Goal: Transaction & Acquisition: Purchase product/service

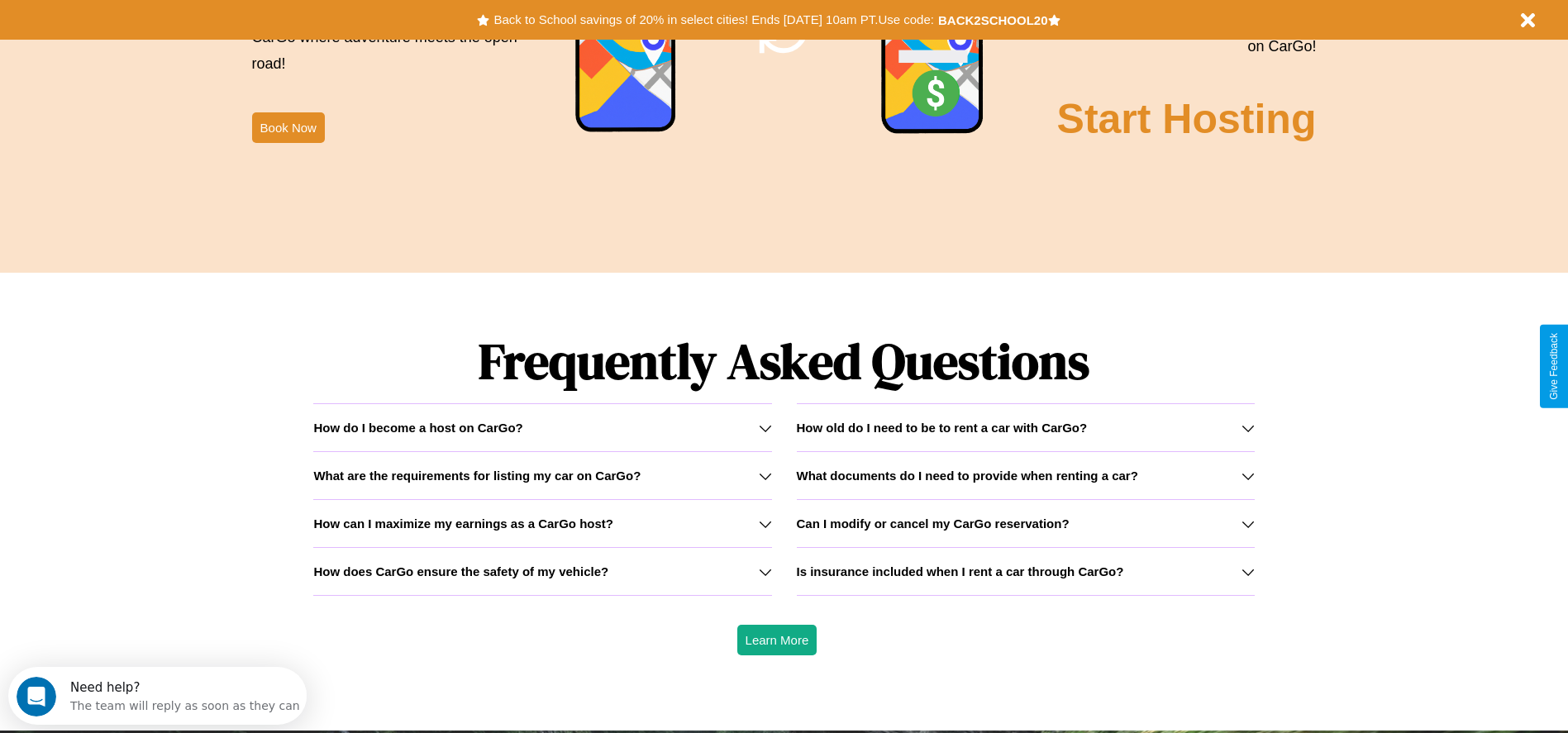
scroll to position [2371, 0]
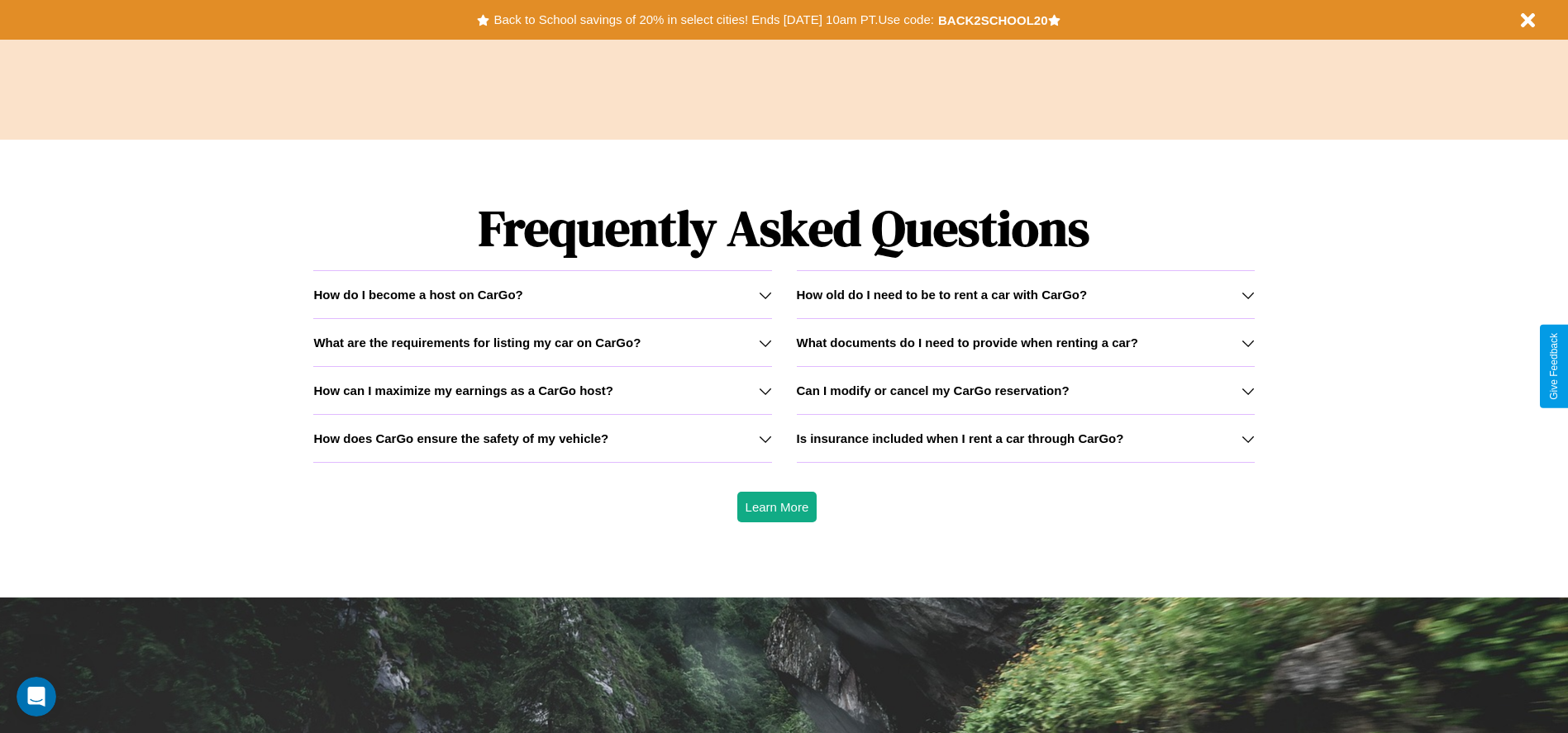
click at [542, 342] on h3 "What are the requirements for listing my car on CarGo?" at bounding box center [477, 343] width 328 height 14
click at [542, 390] on h3 "How can I maximize my earnings as a CarGo host?" at bounding box center [464, 390] width 300 height 14
click at [765, 294] on icon at bounding box center [765, 295] width 13 height 13
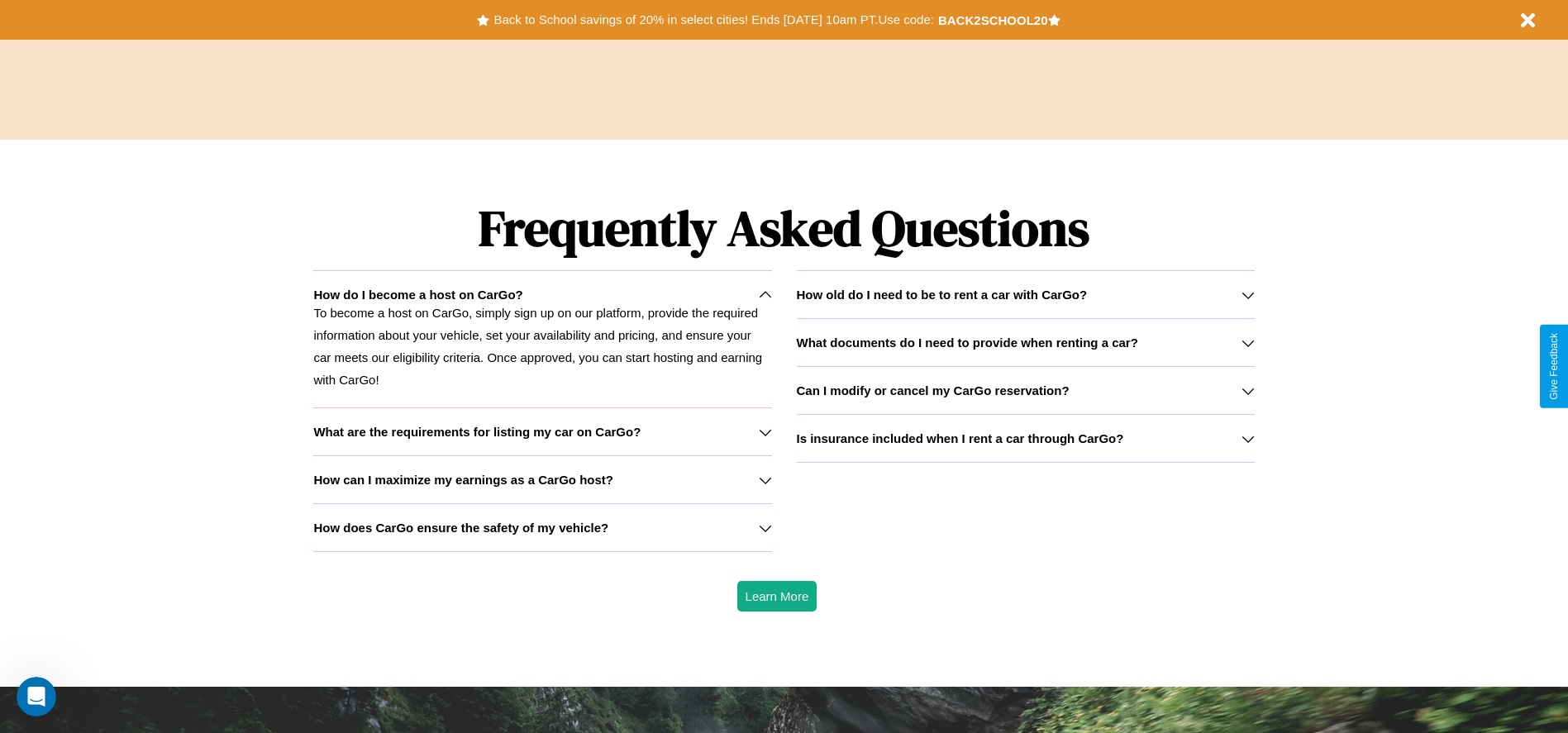
click at [1026, 294] on h3 "How old do I need to be to rent a car with CarGo?" at bounding box center [942, 295] width 291 height 14
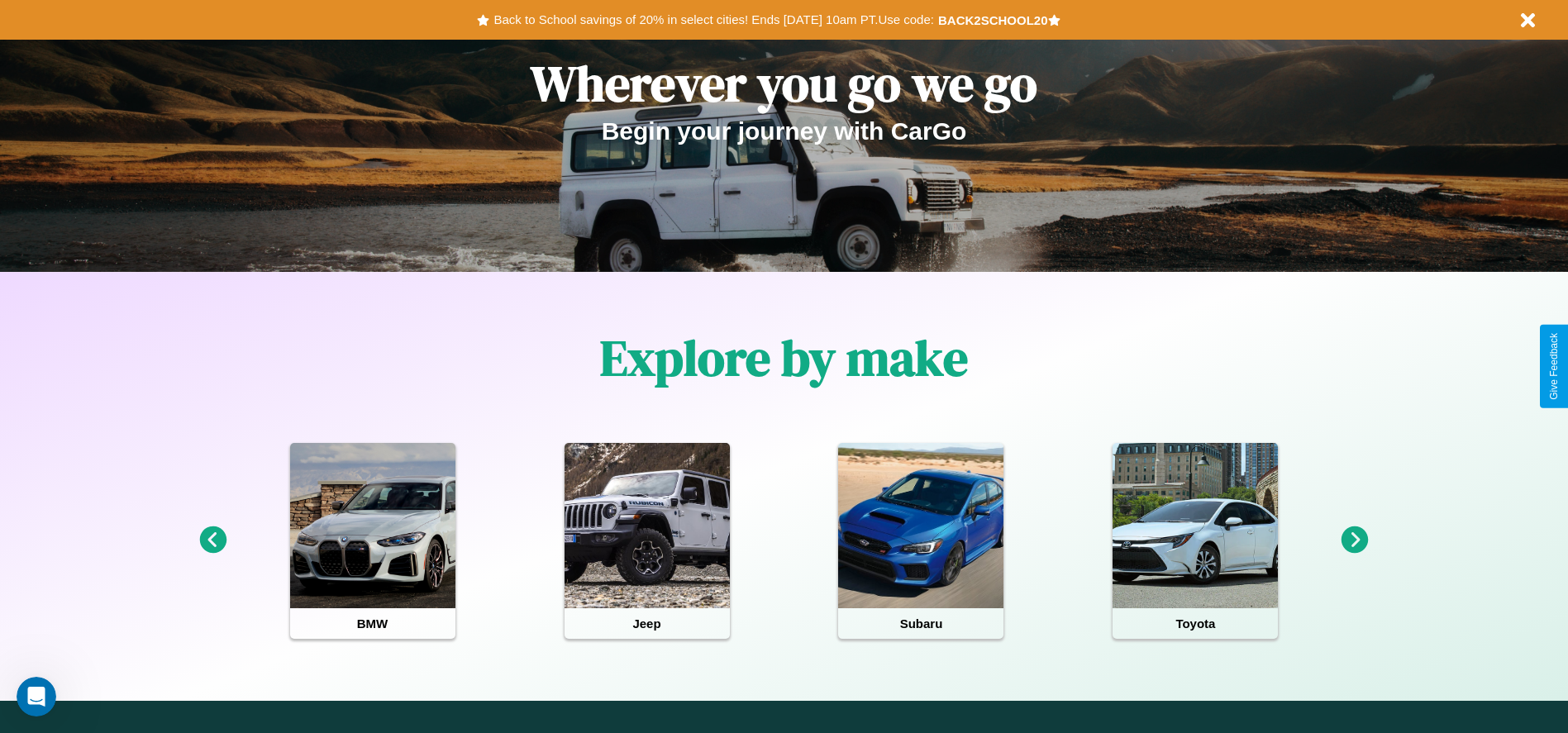
scroll to position [0, 0]
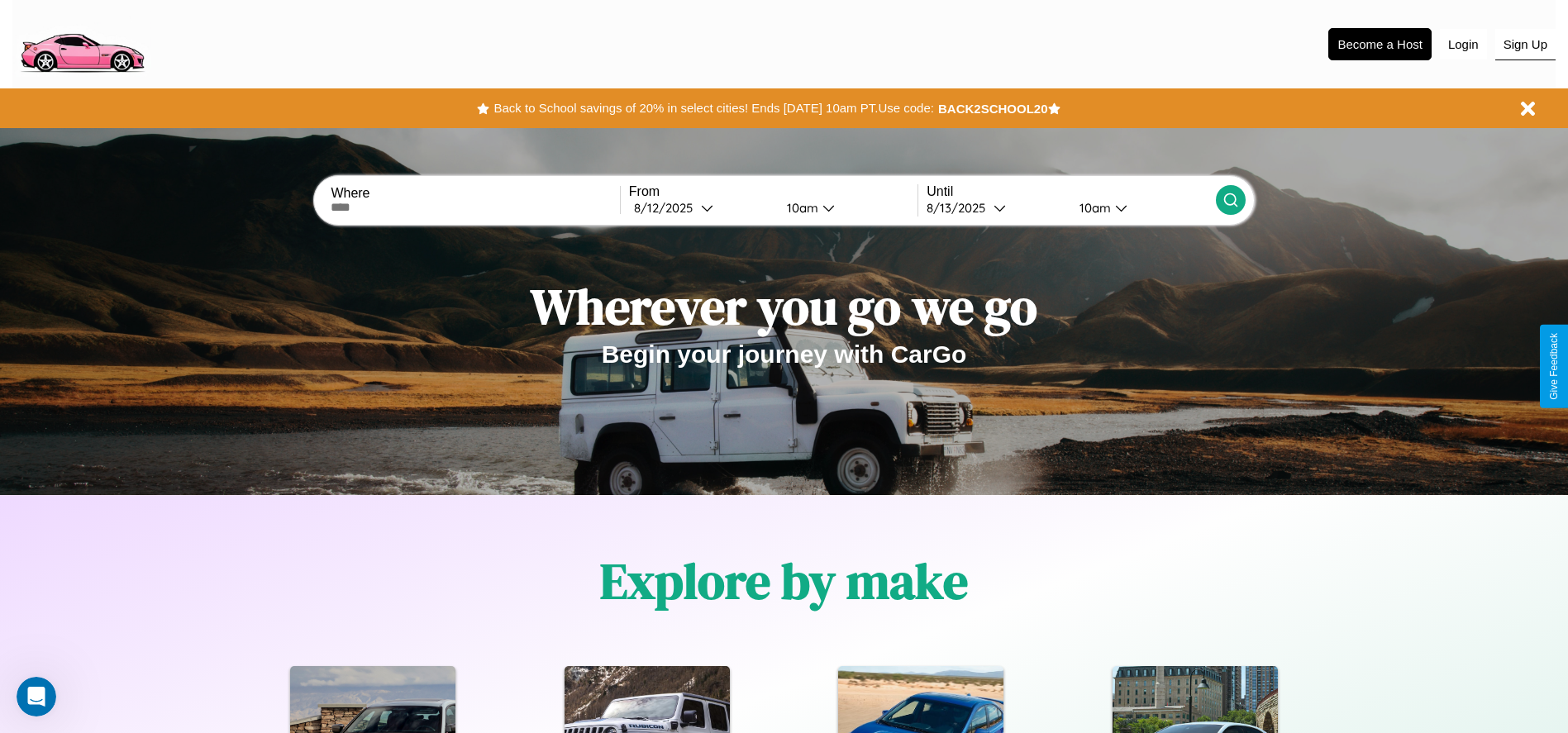
click at [1526, 44] on button "Sign Up" at bounding box center [1526, 45] width 60 height 32
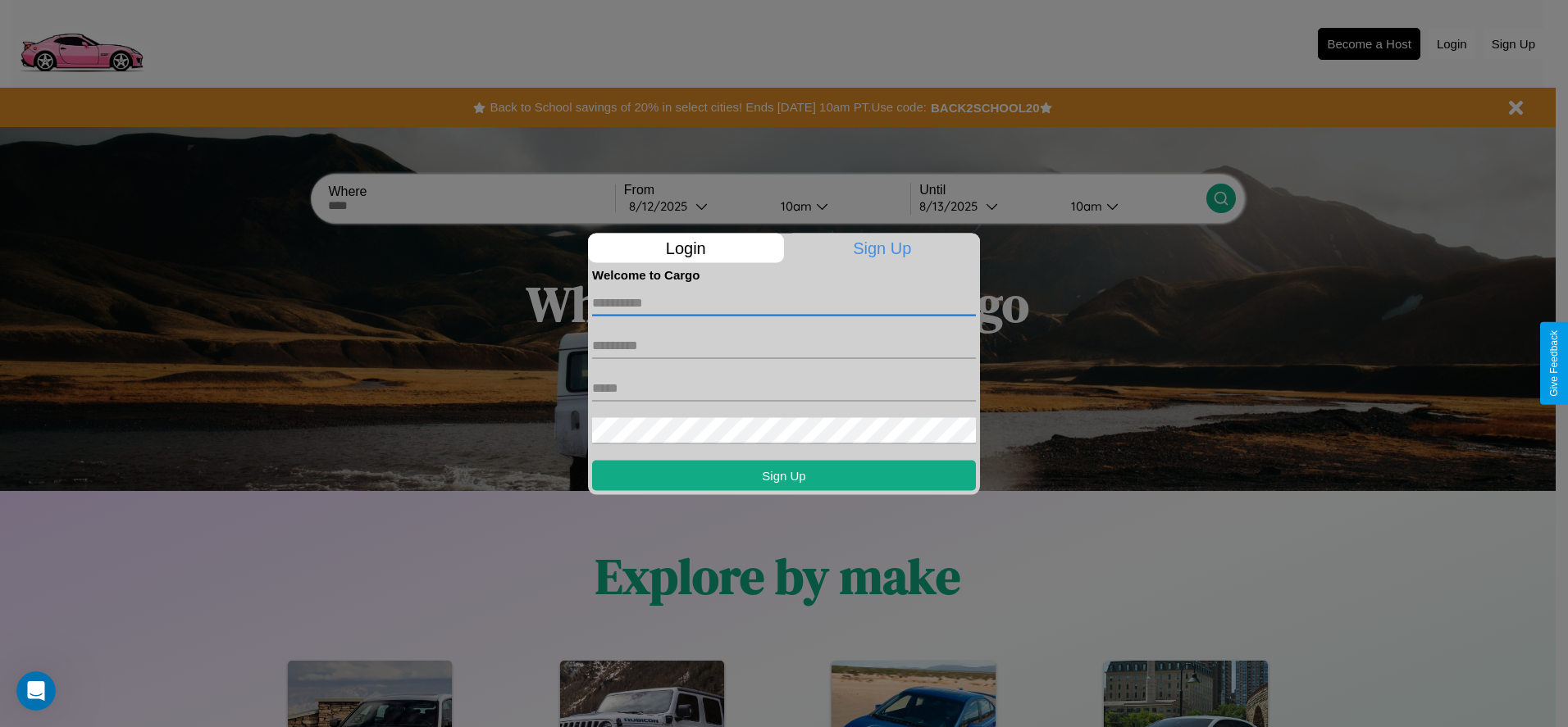
click at [784, 302] on input "text" at bounding box center [784, 302] width 384 height 26
type input "********"
click at [784, 345] on input "text" at bounding box center [784, 345] width 384 height 26
type input "******"
click at [784, 388] on input "text" at bounding box center [784, 388] width 384 height 26
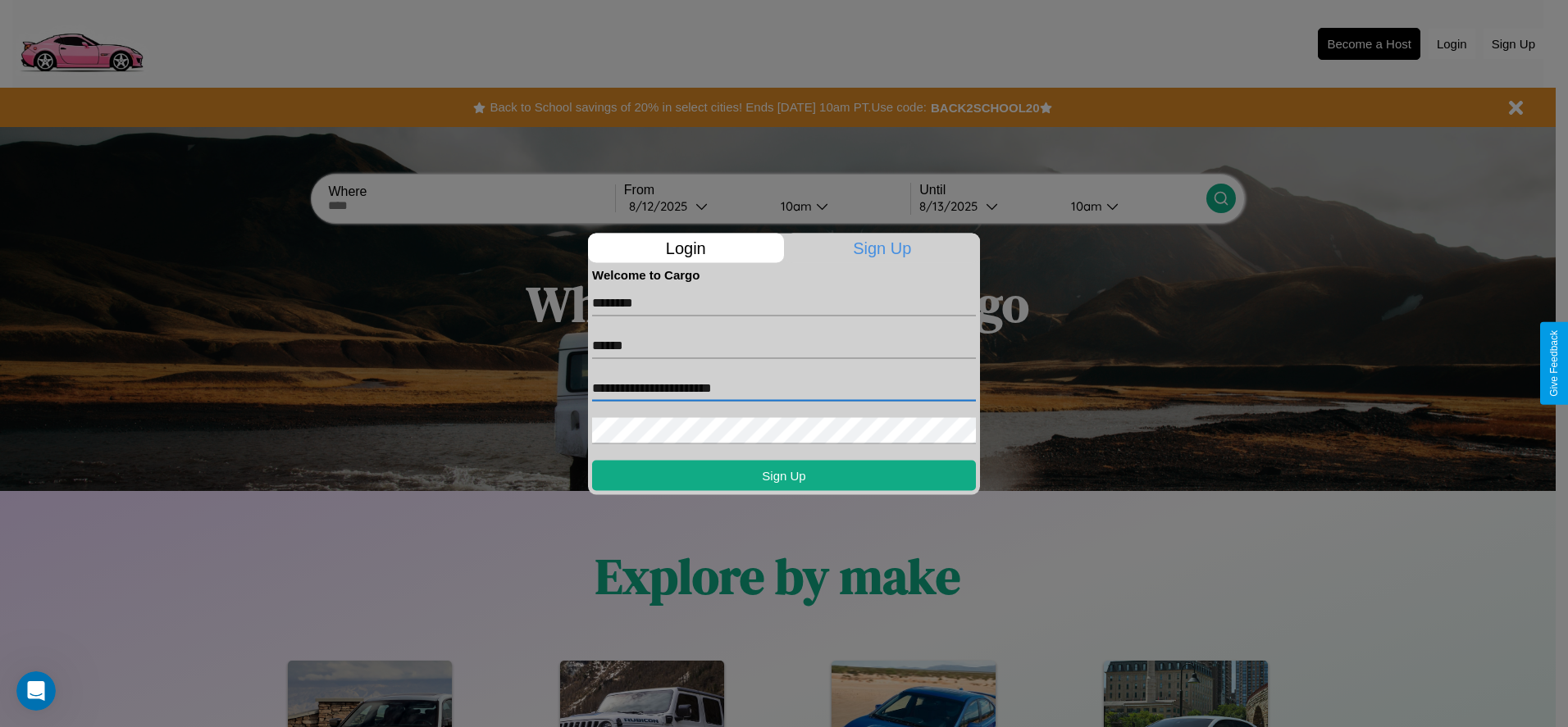
type input "**********"
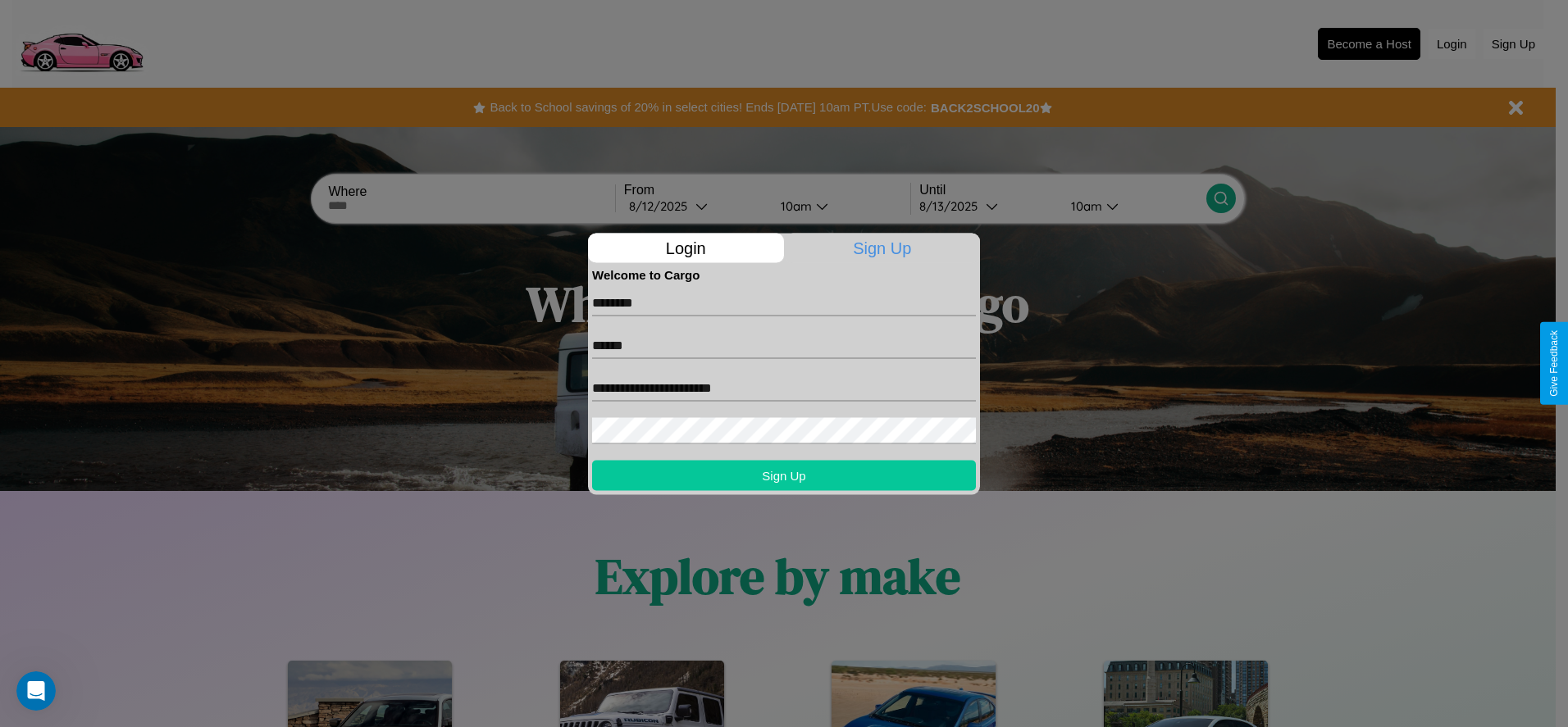
click at [784, 475] on button "Sign Up" at bounding box center [784, 475] width 384 height 31
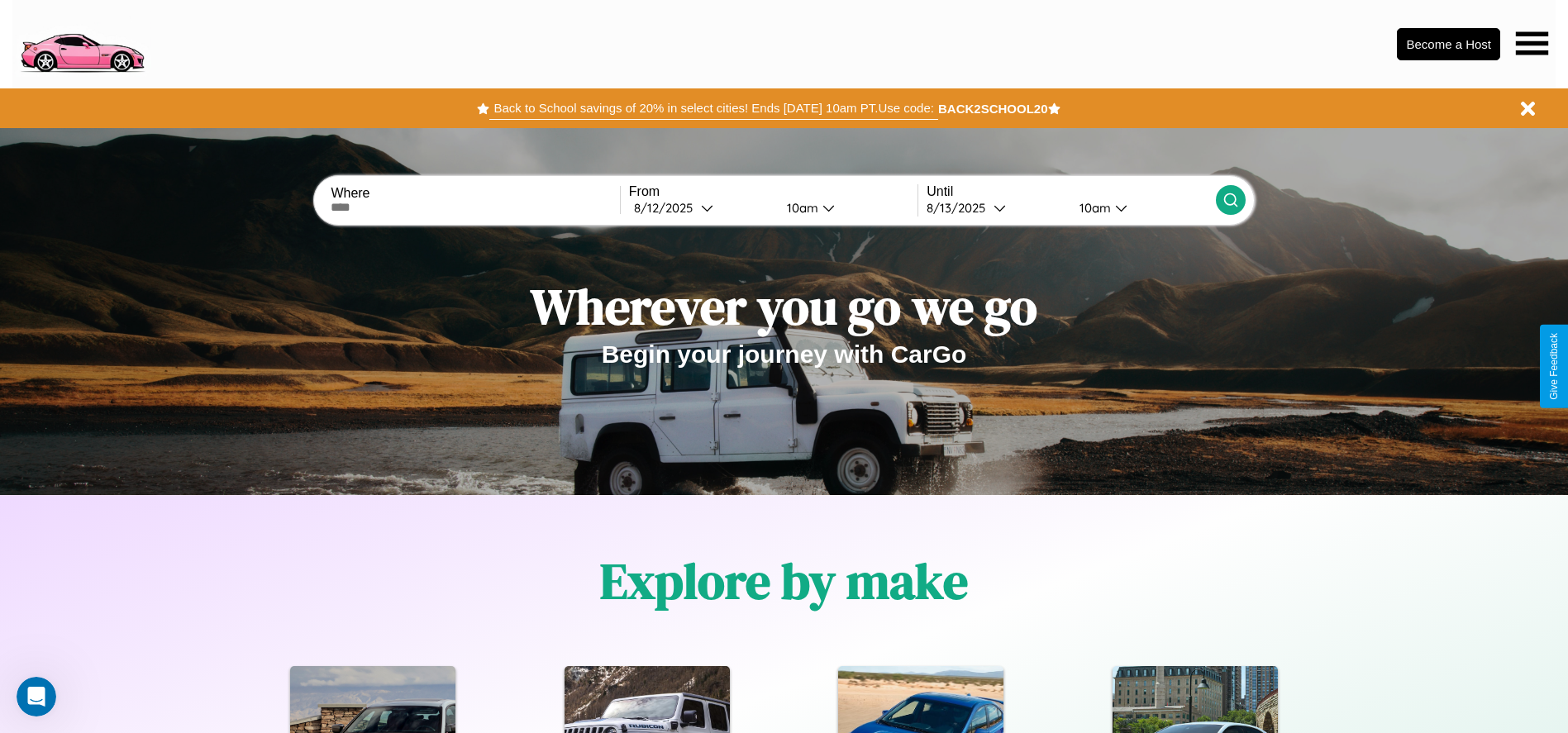
click at [714, 109] on button "Back to School savings of 20% in select cities! Ends [DATE] 10am PT. Use code:" at bounding box center [713, 109] width 448 height 23
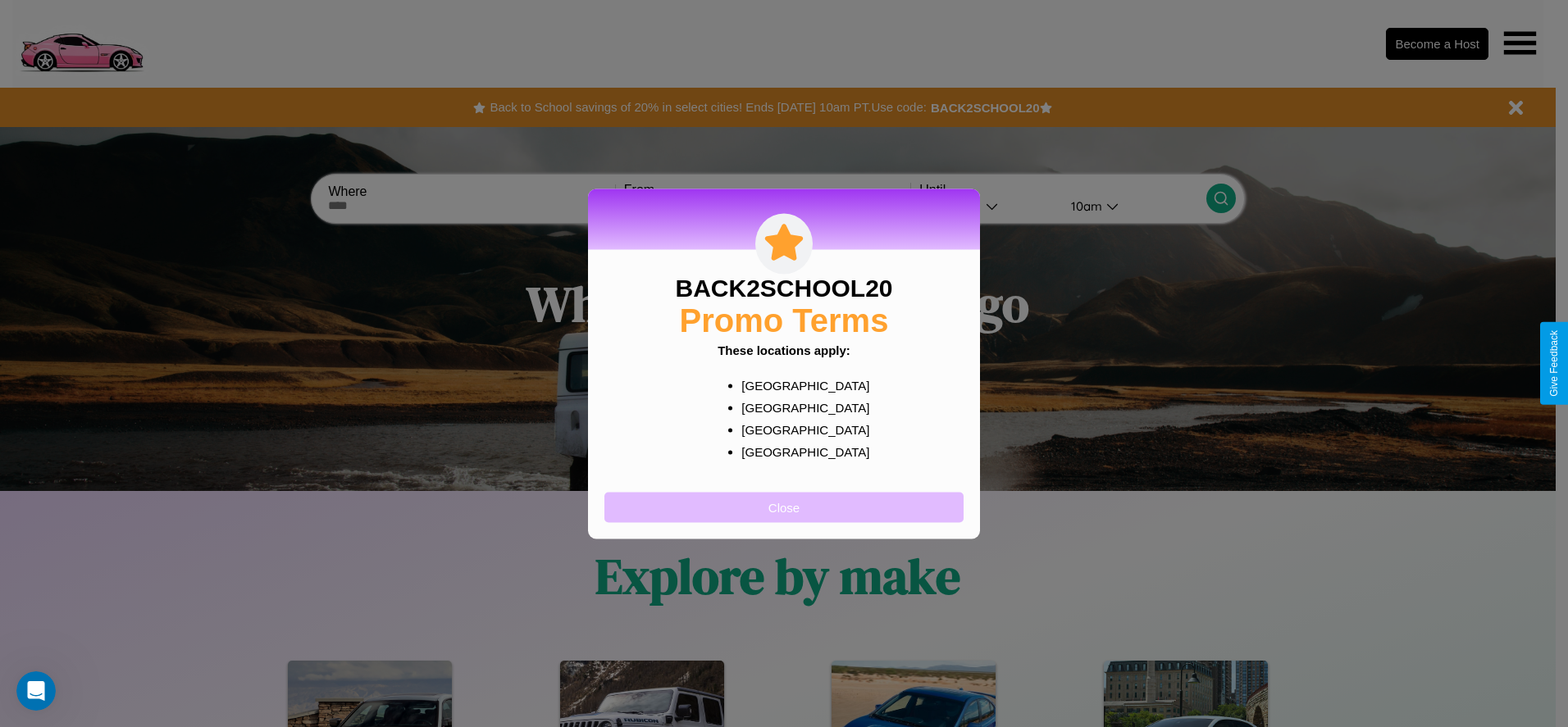
click at [784, 506] on button "Close" at bounding box center [784, 507] width 359 height 31
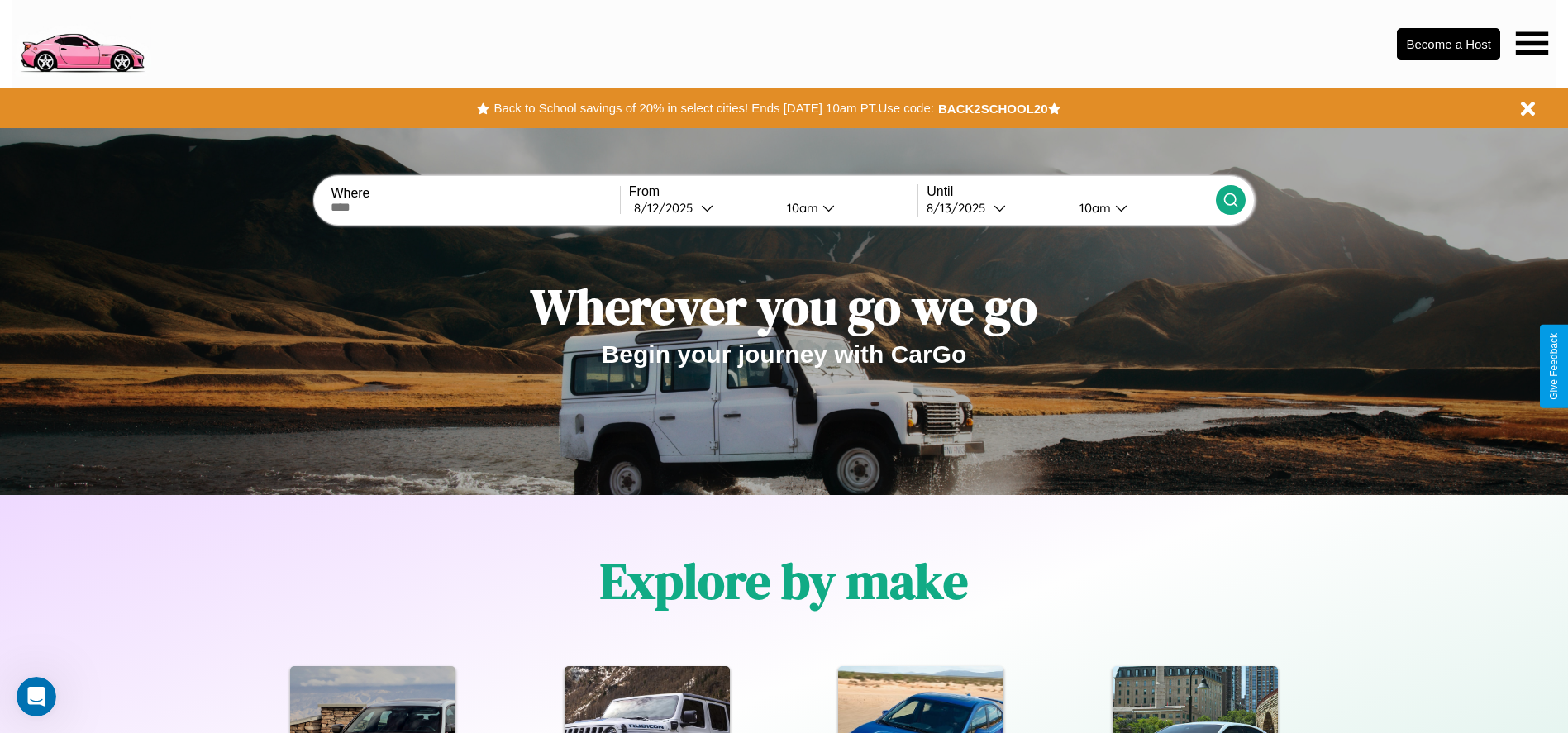
scroll to position [343, 0]
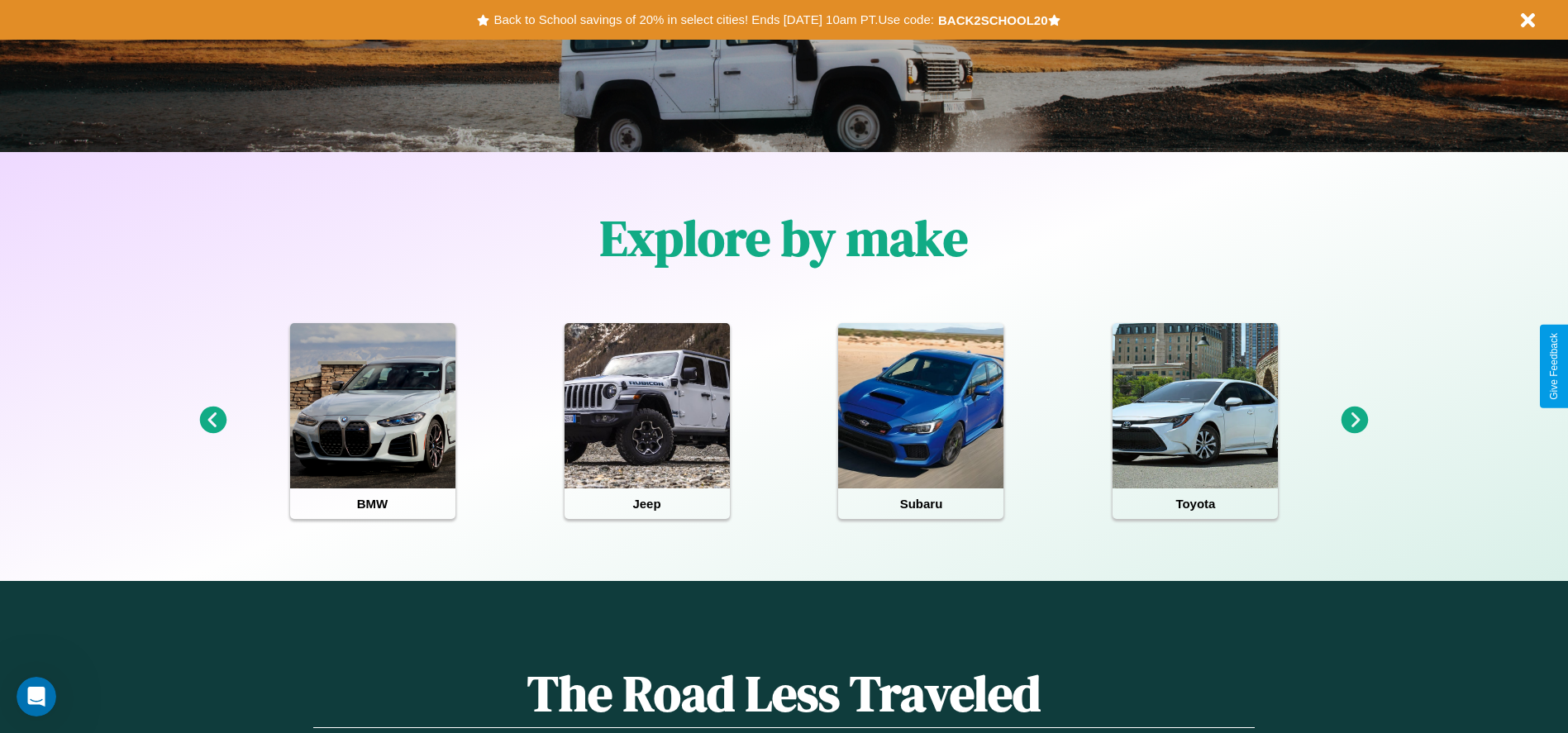
click at [1355, 420] on icon at bounding box center [1355, 419] width 27 height 27
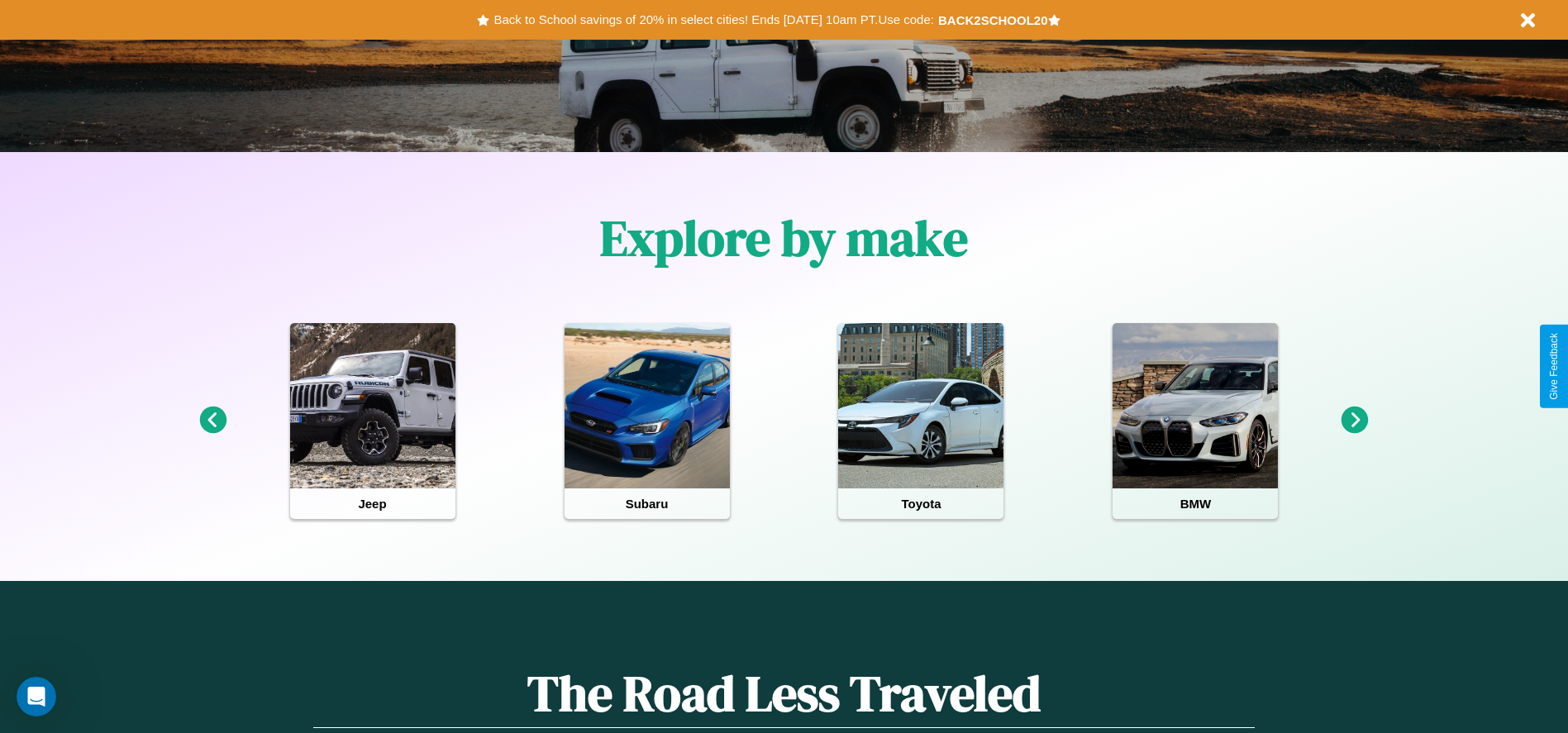
click at [1355, 420] on icon at bounding box center [1355, 419] width 27 height 27
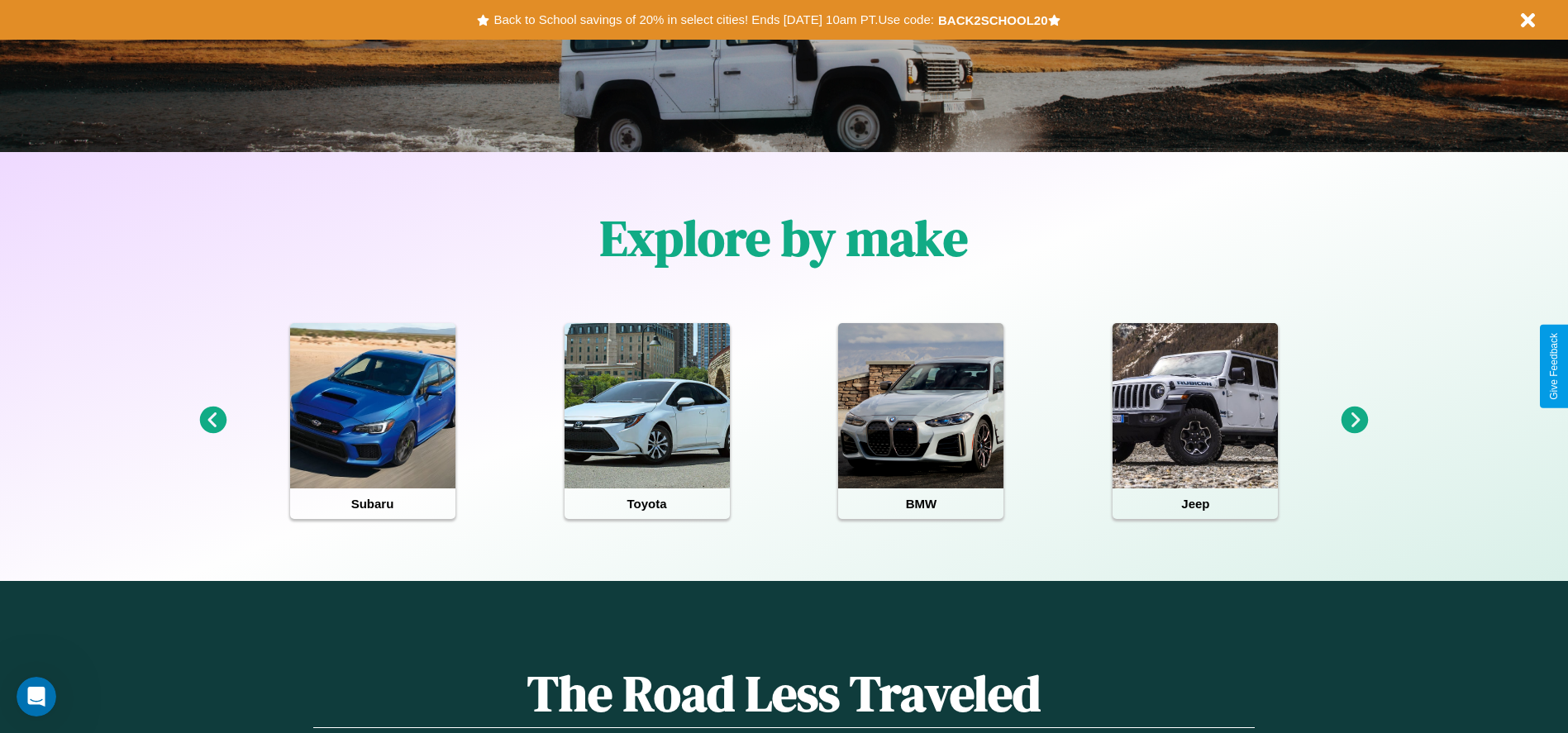
click at [213, 420] on icon at bounding box center [213, 419] width 27 height 27
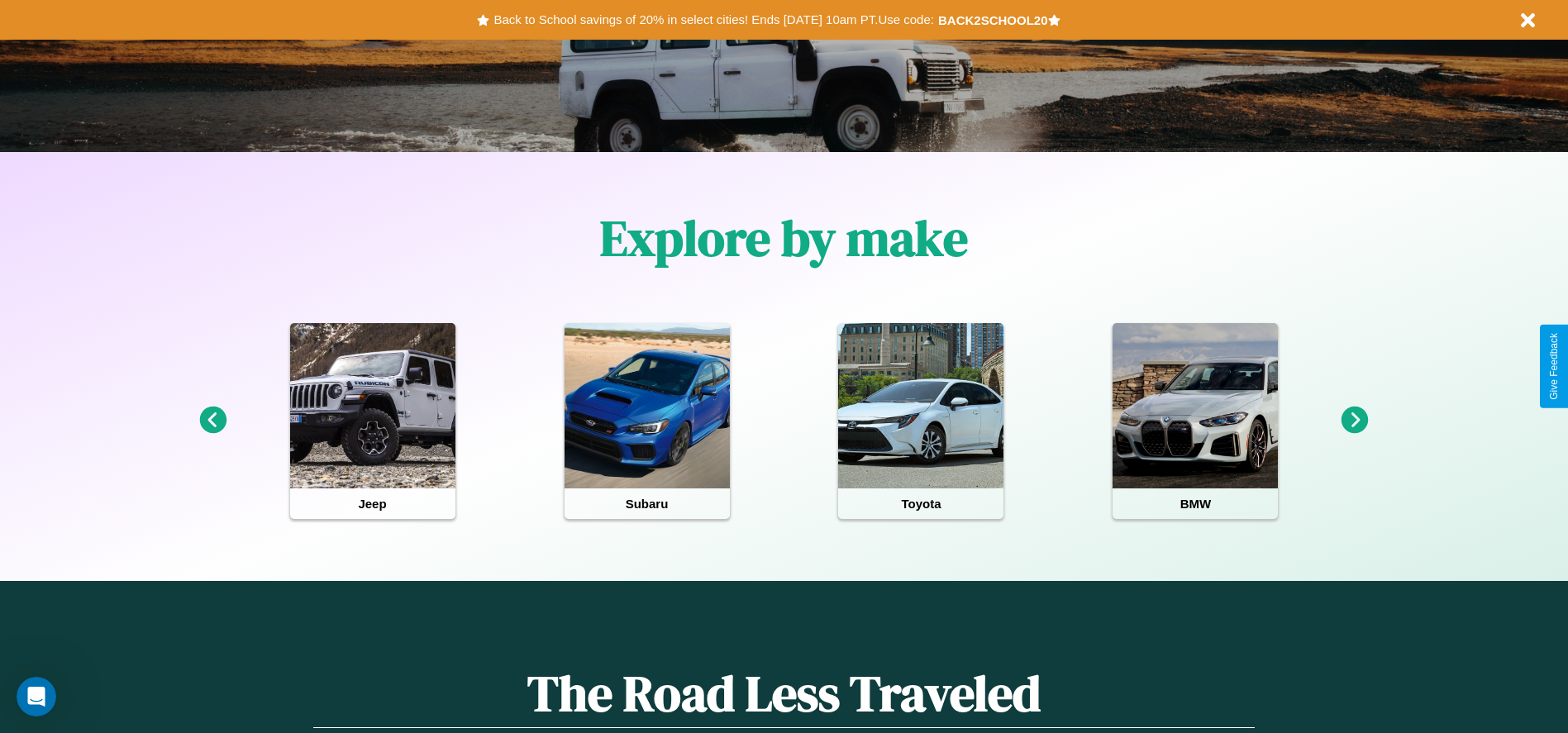
click at [1355, 420] on icon at bounding box center [1355, 419] width 27 height 27
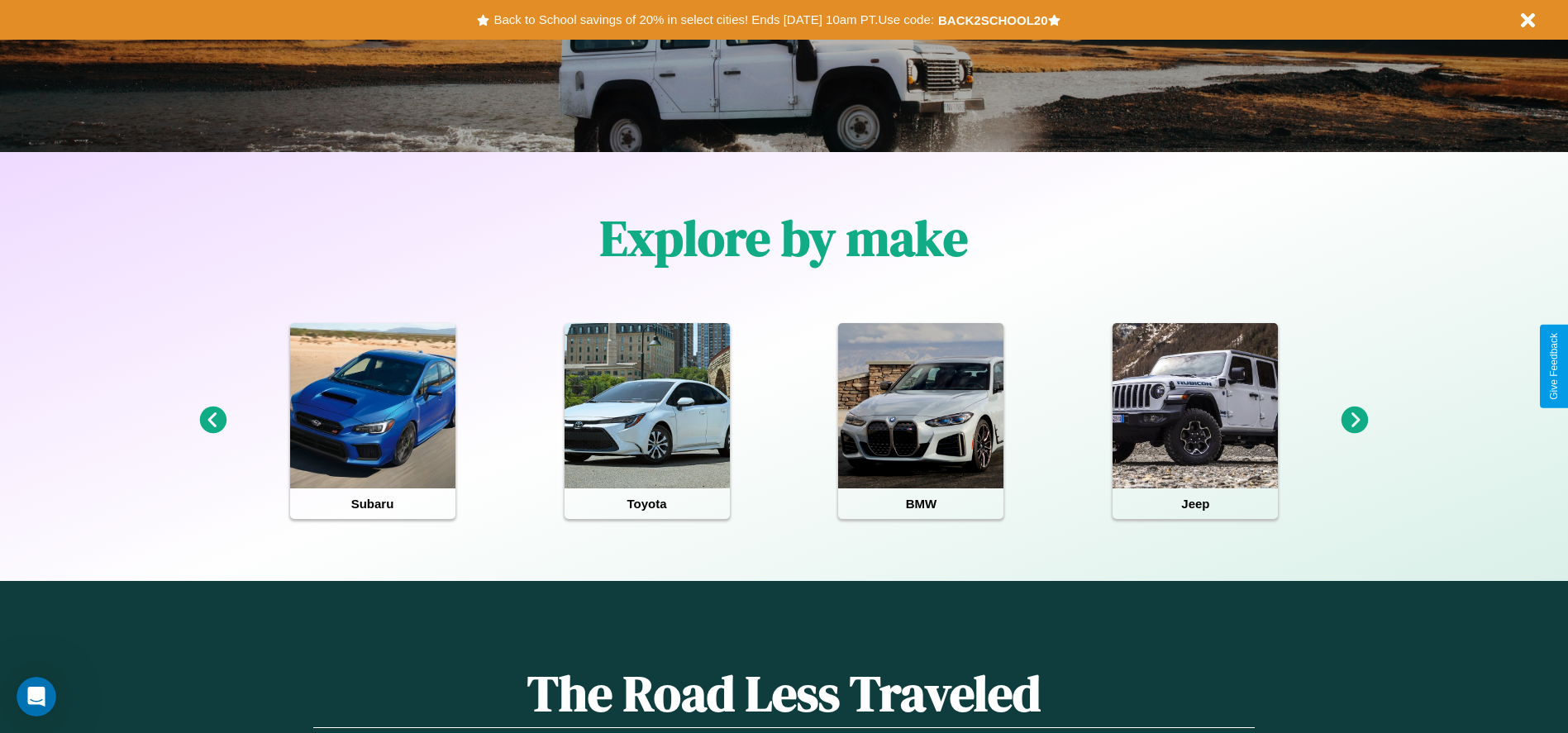
click at [1355, 420] on icon at bounding box center [1355, 419] width 27 height 27
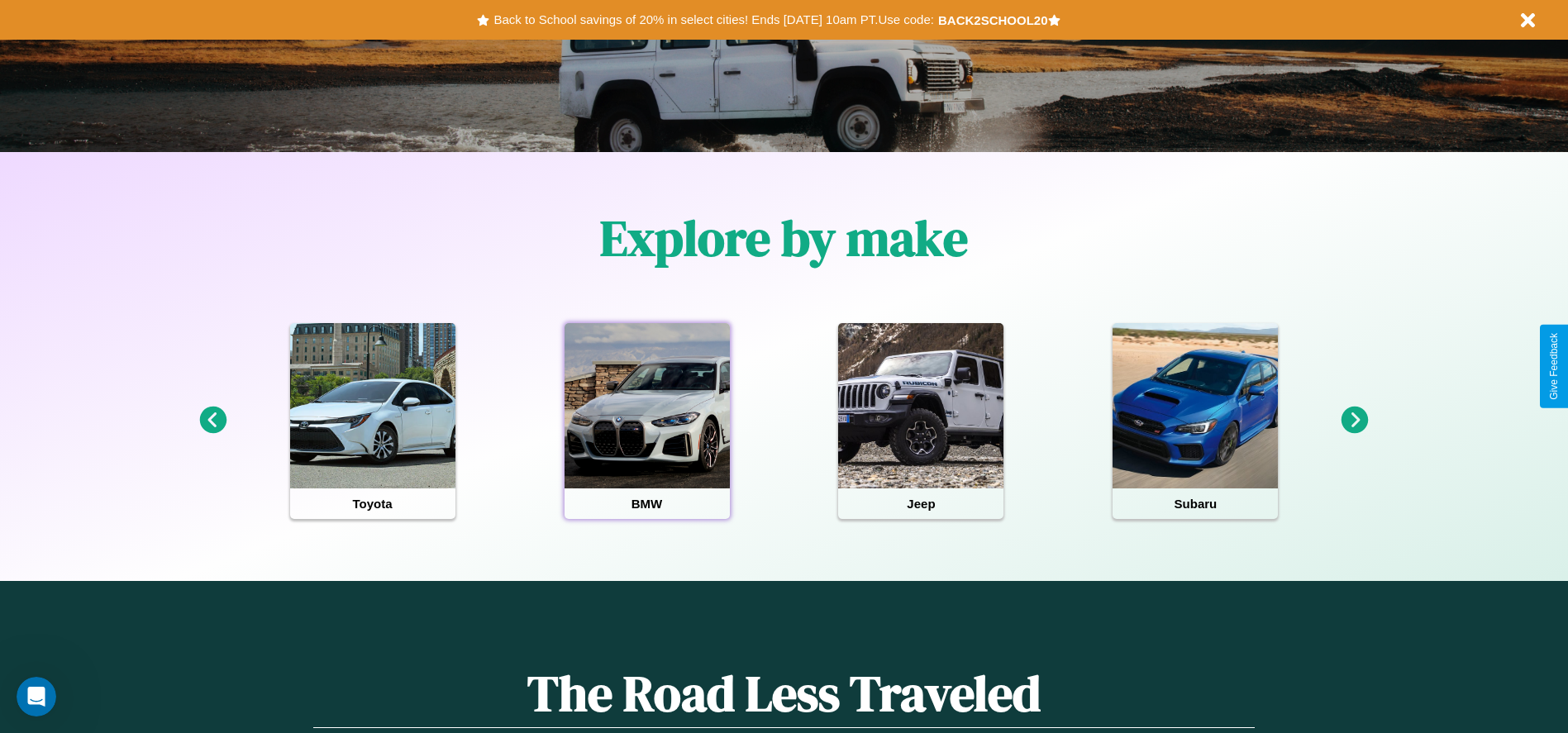
click at [647, 420] on div at bounding box center [647, 405] width 165 height 165
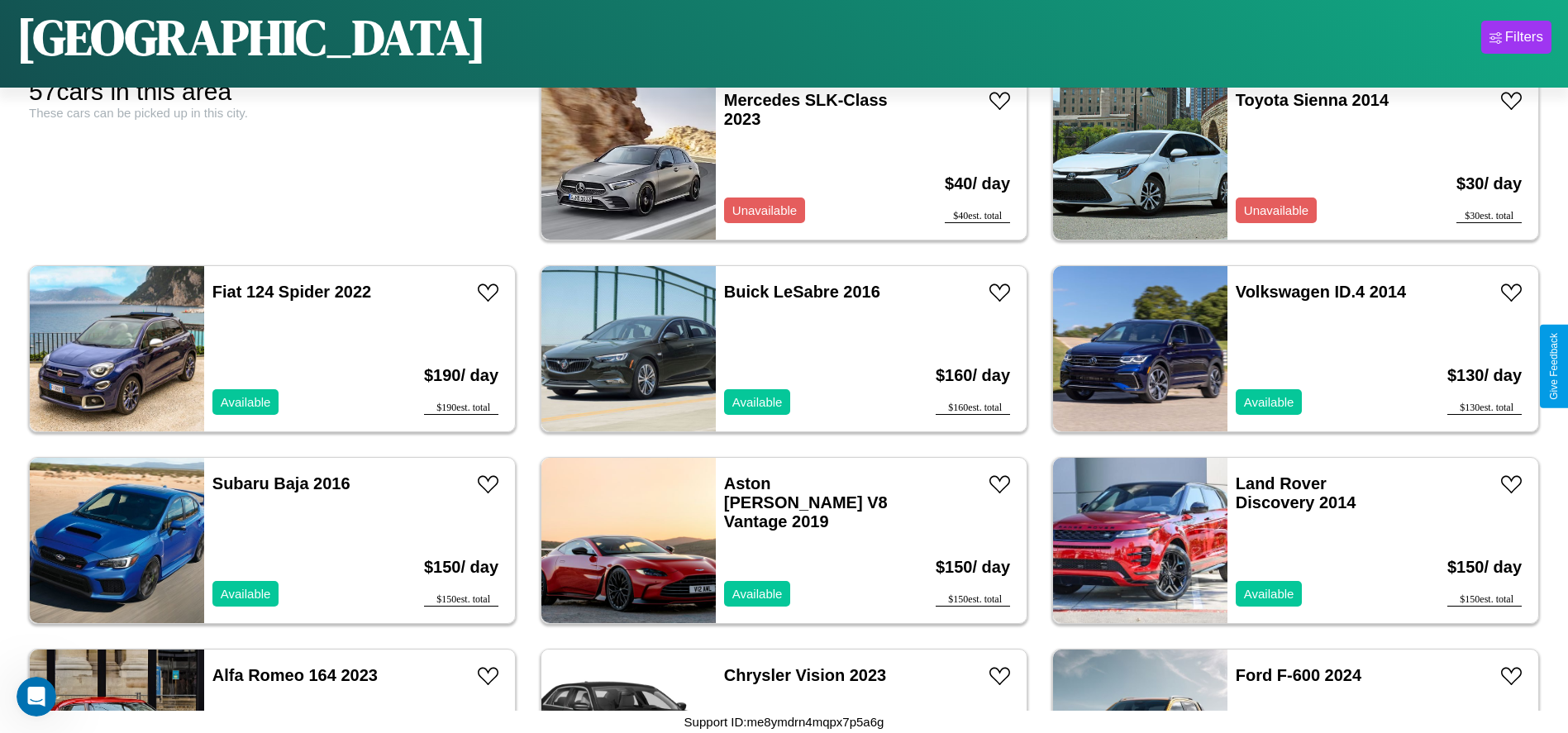
scroll to position [185, 0]
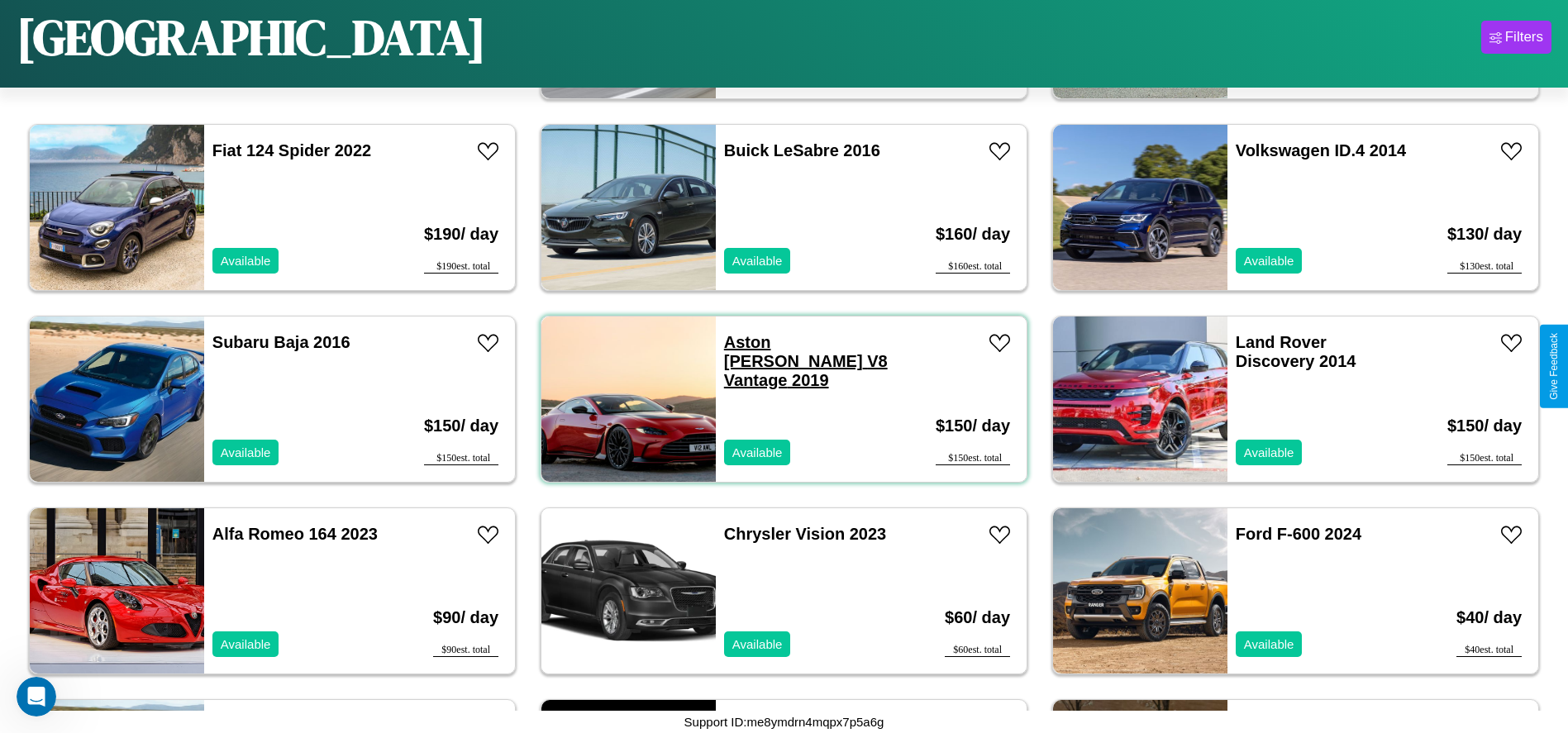
click at [768, 342] on link "Aston [PERSON_NAME] V8 Vantage 2019" at bounding box center [806, 361] width 163 height 57
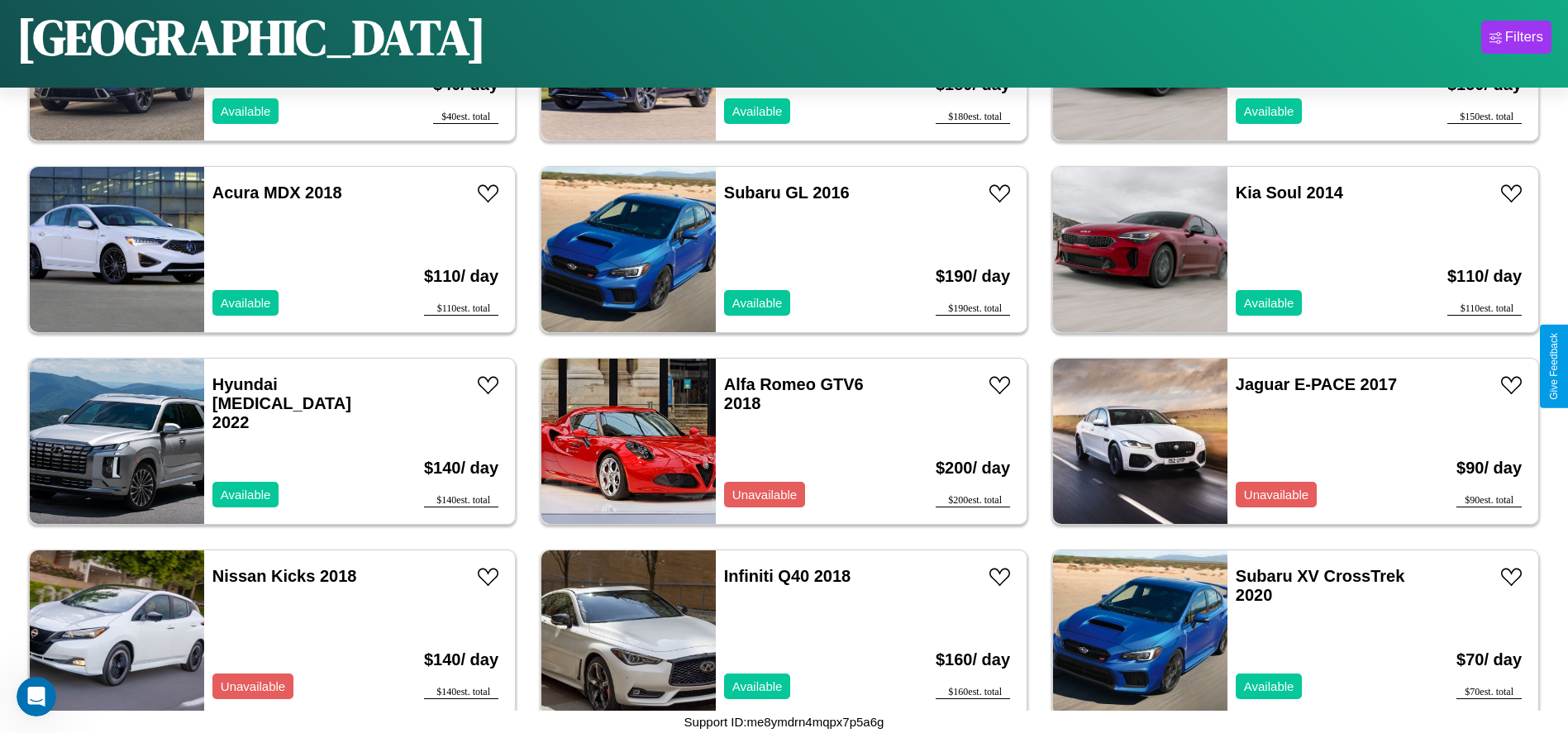
scroll to position [3245, 0]
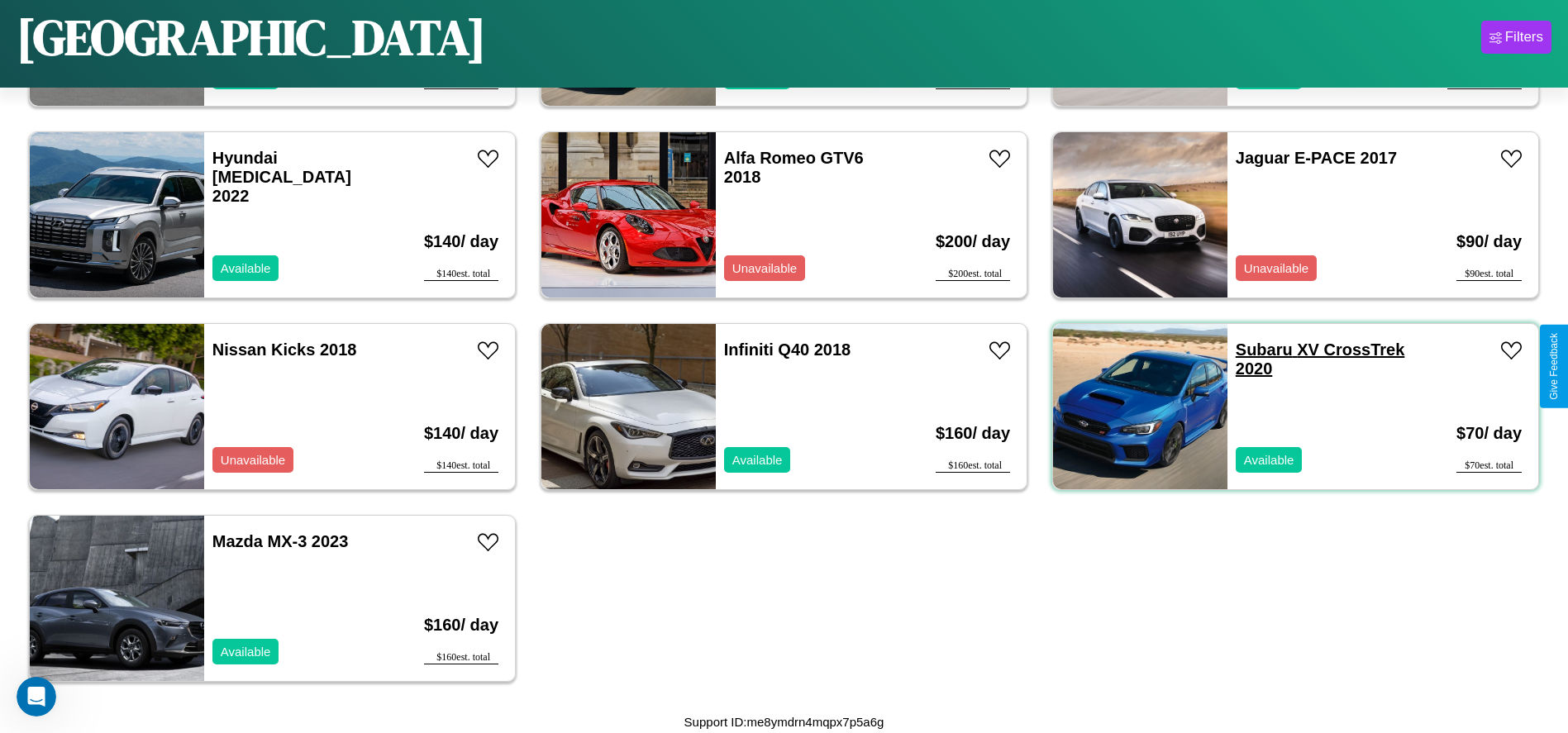
click at [1254, 350] on link "Subaru XV CrossTrek 2020" at bounding box center [1321, 359] width 170 height 37
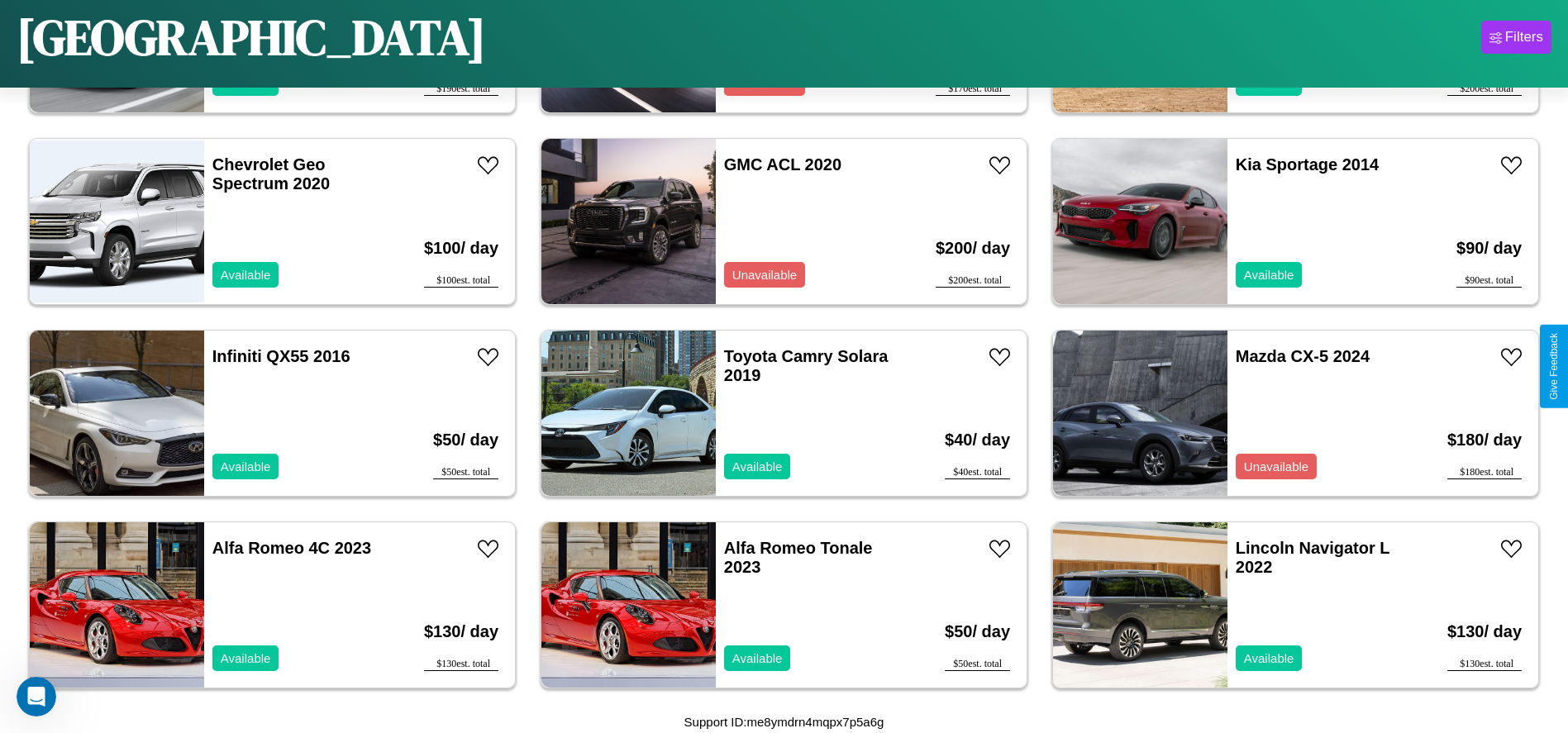
scroll to position [1910, 0]
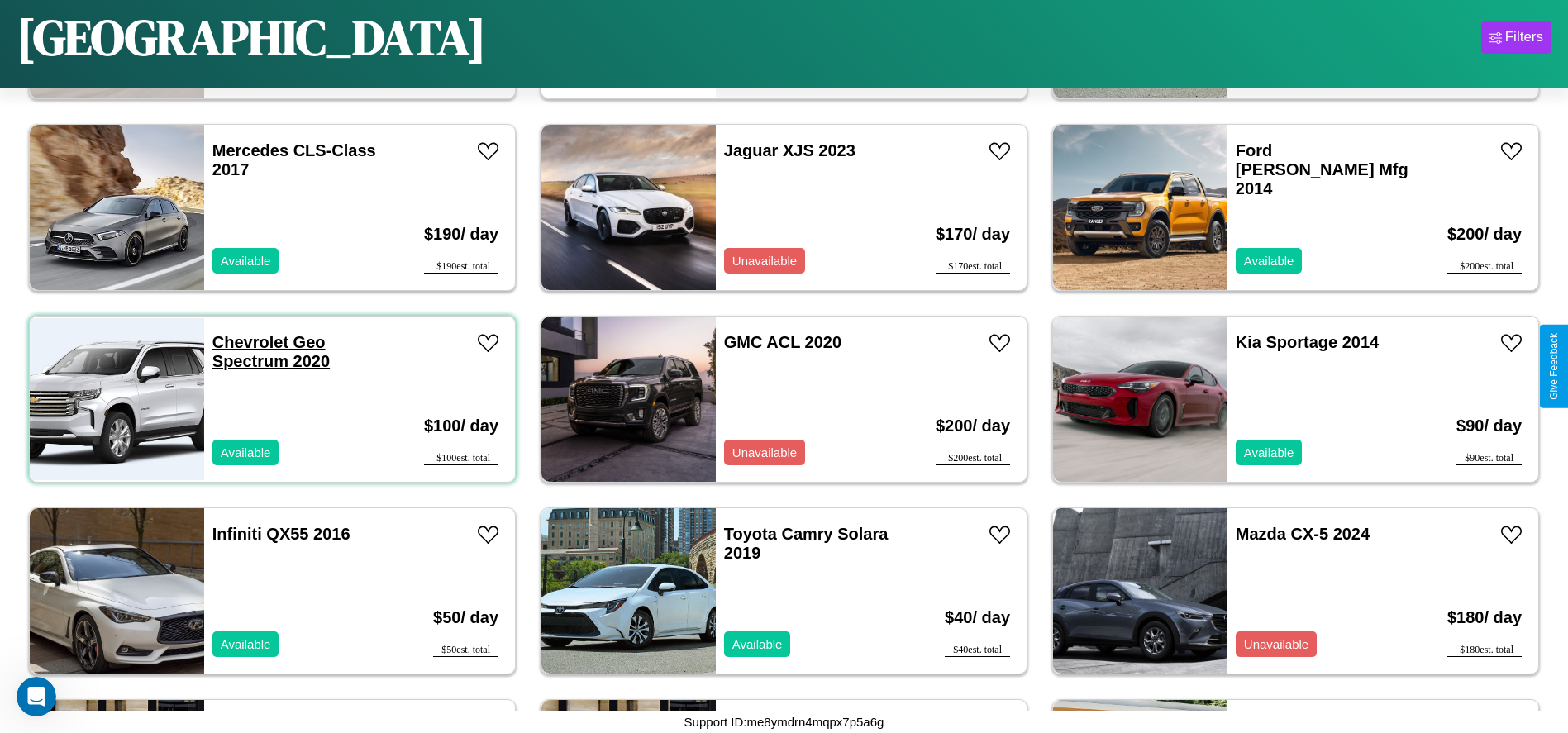
click at [248, 342] on link "Chevrolet Geo Spectrum 2020" at bounding box center [271, 351] width 117 height 37
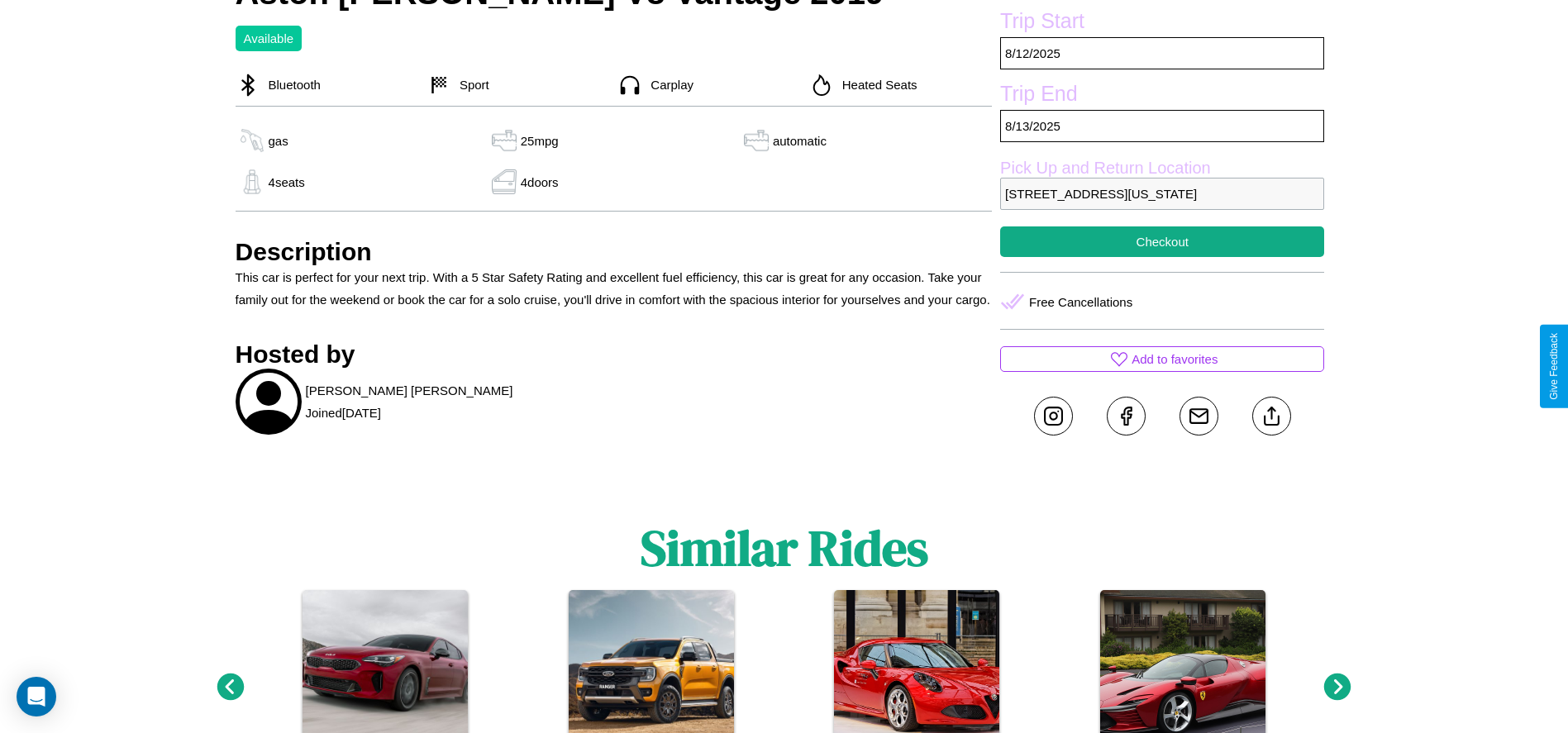
scroll to position [625, 0]
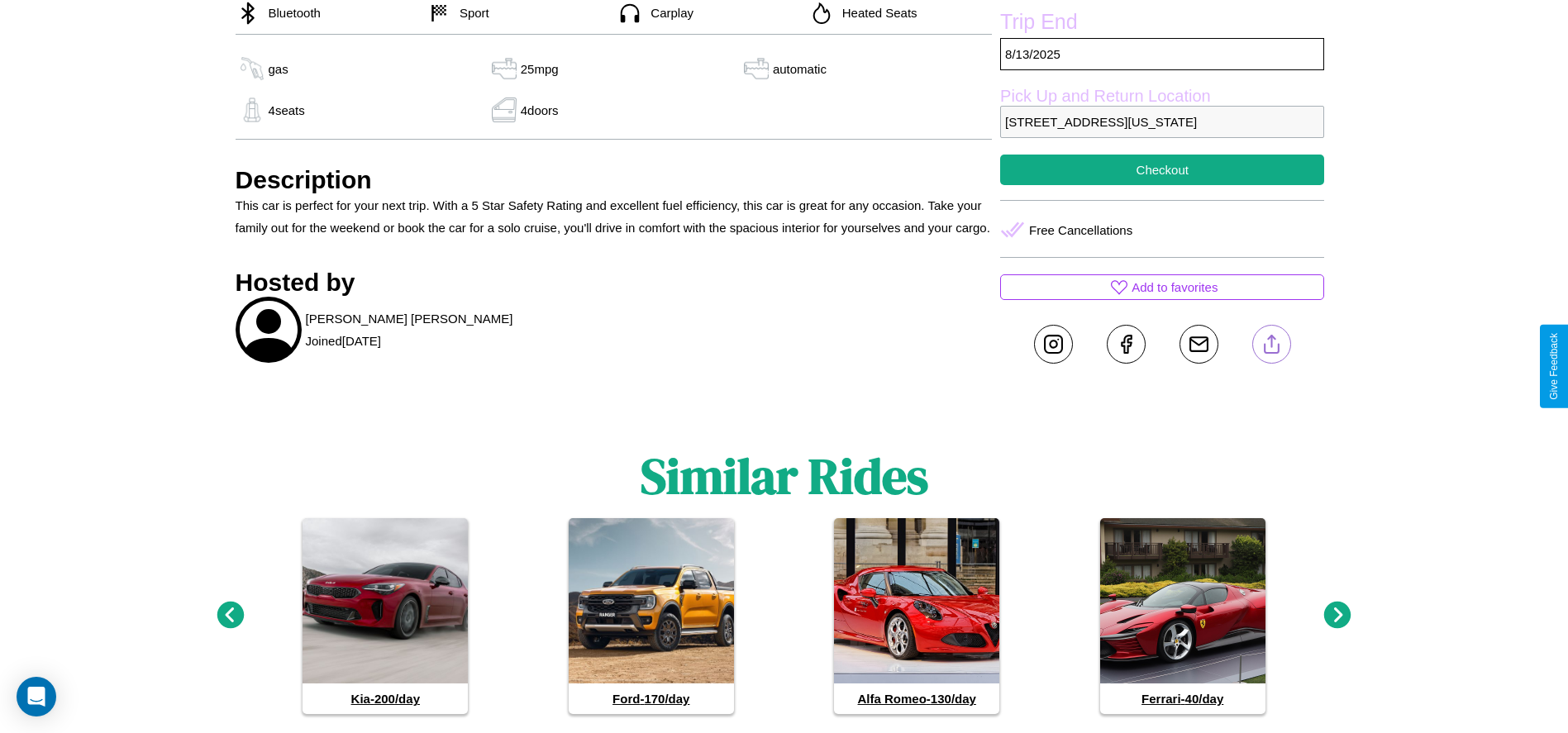
click at [1271, 347] on line at bounding box center [1271, 341] width 0 height 11
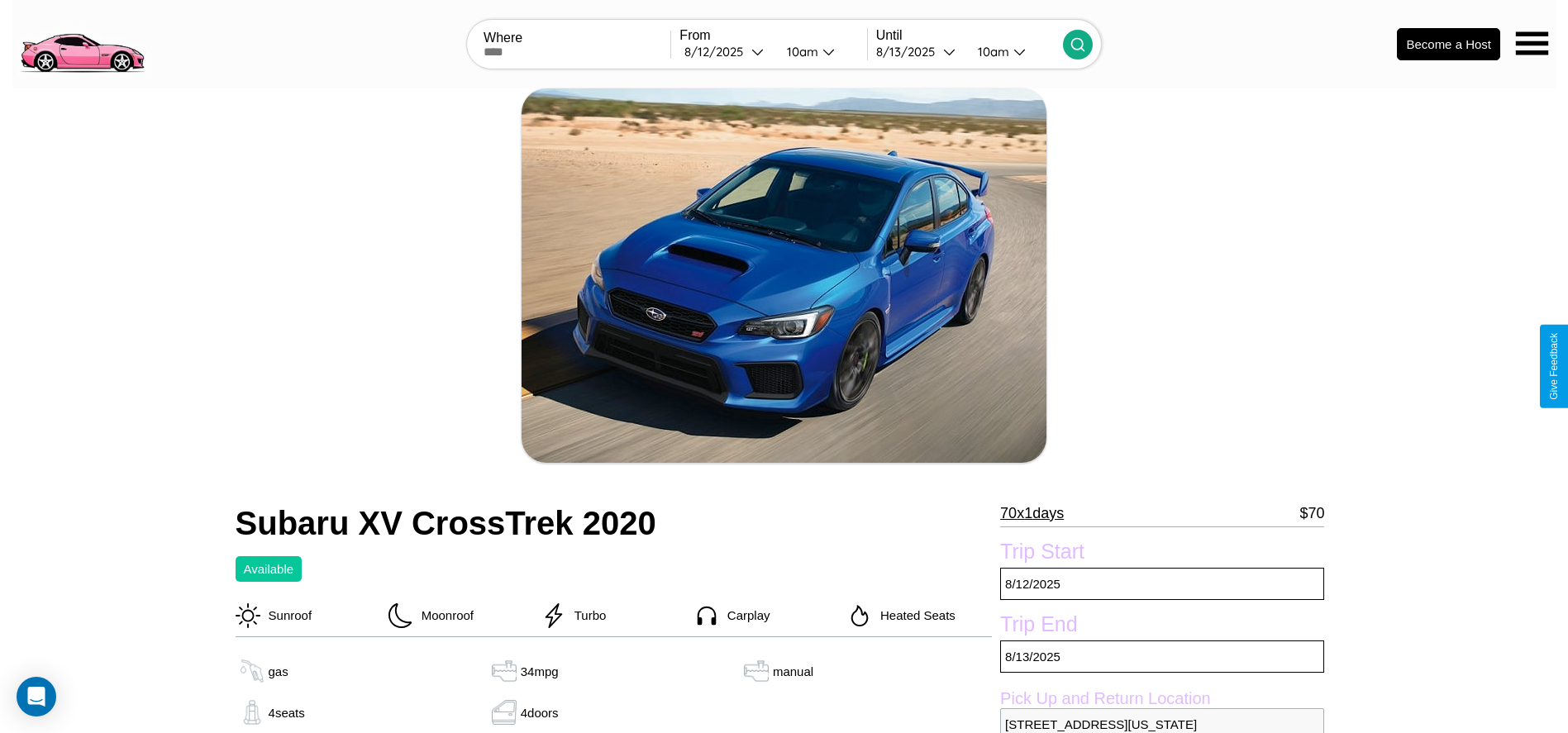
scroll to position [602, 0]
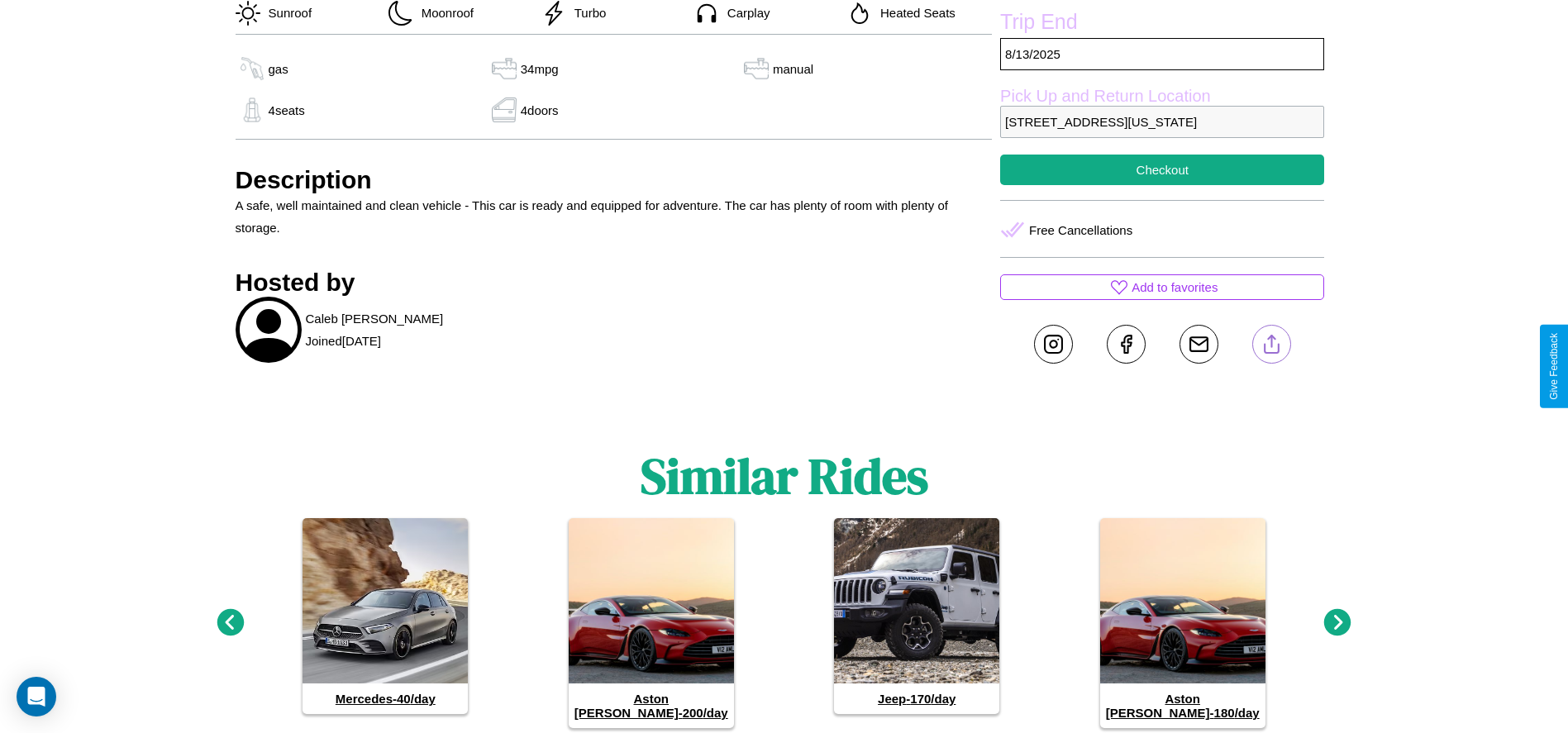
click at [1271, 347] on line at bounding box center [1271, 341] width 0 height 11
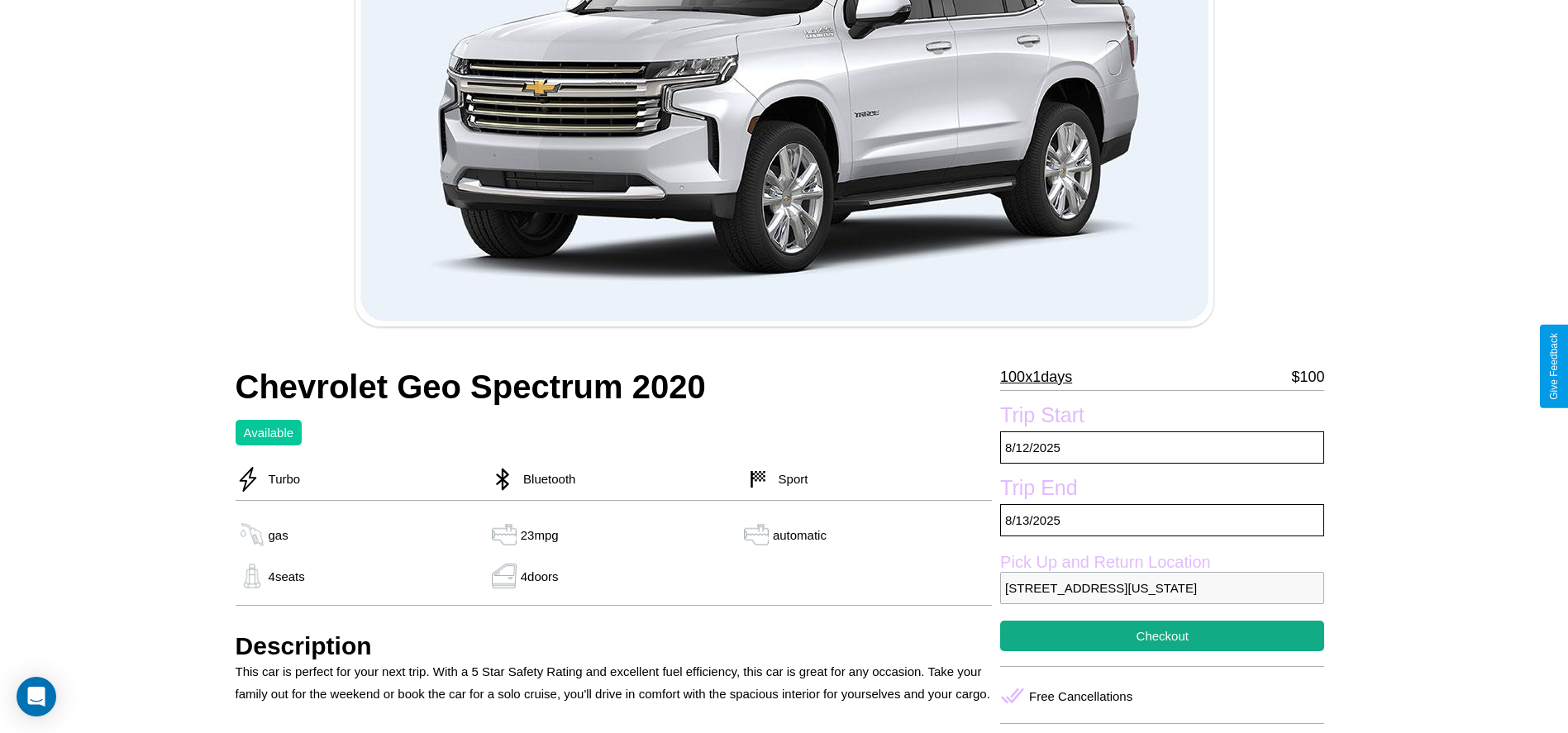
scroll to position [254, 0]
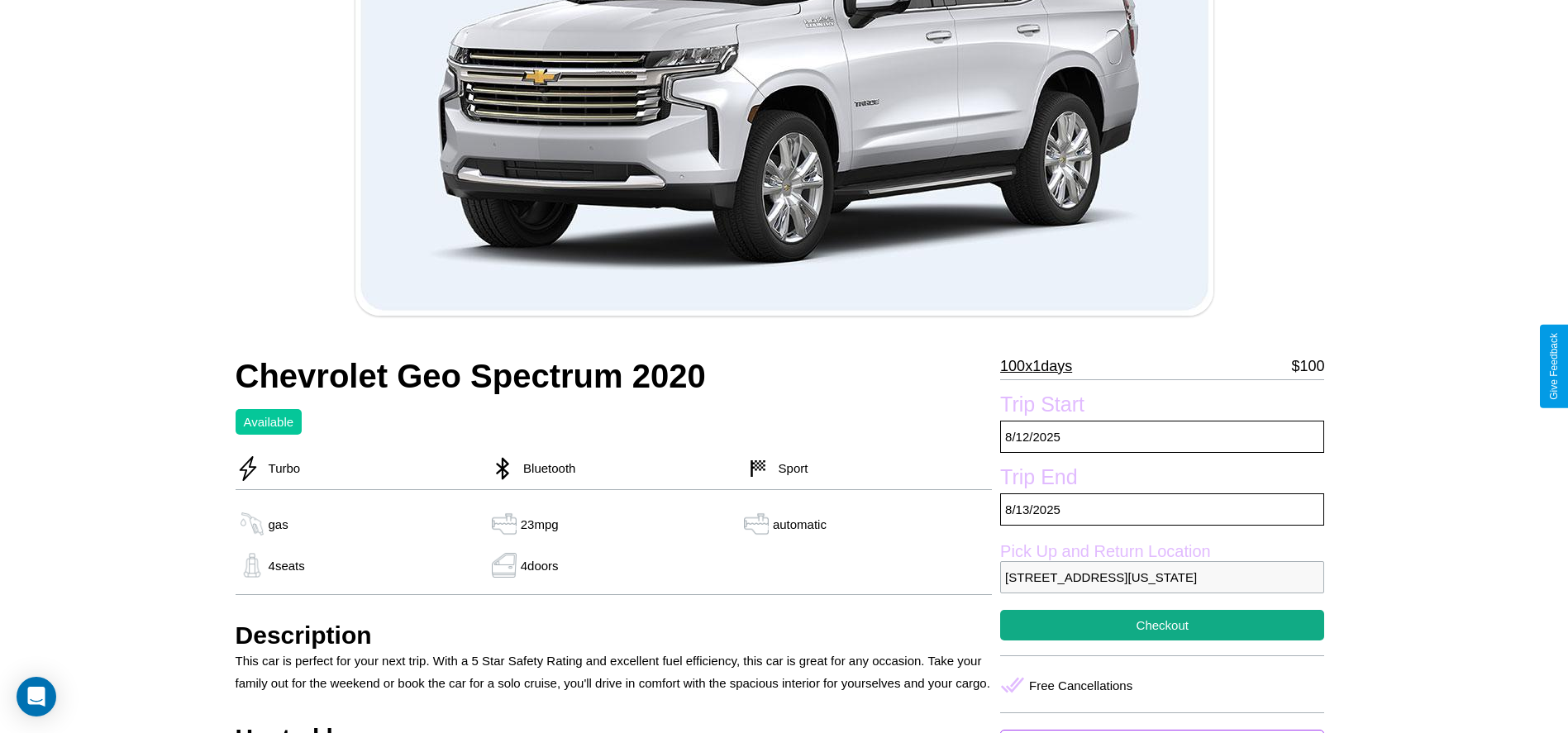
click at [1042, 366] on p "100 x 1 days" at bounding box center [1035, 366] width 72 height 26
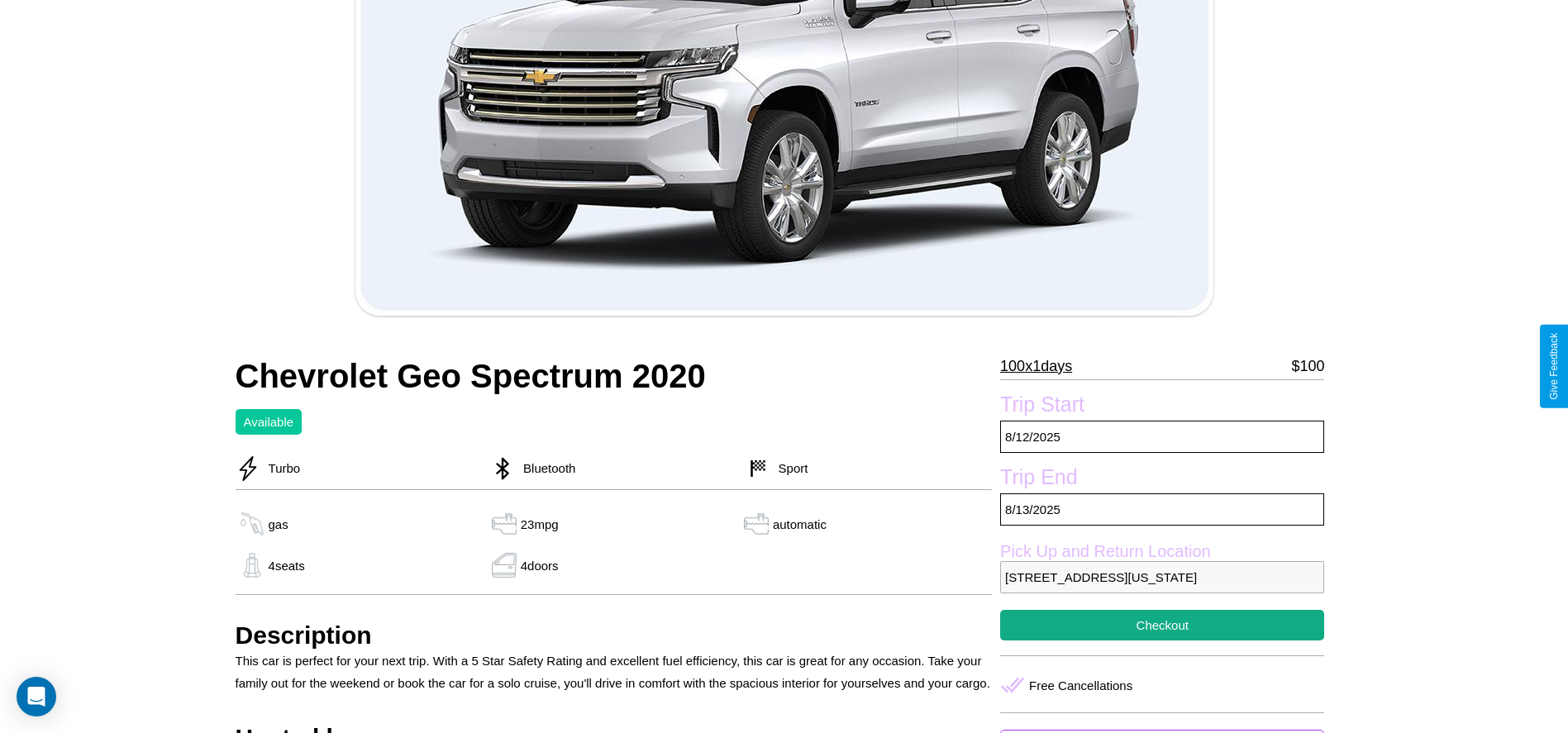
click at [1042, 366] on p "100 x 1 days" at bounding box center [1035, 366] width 72 height 26
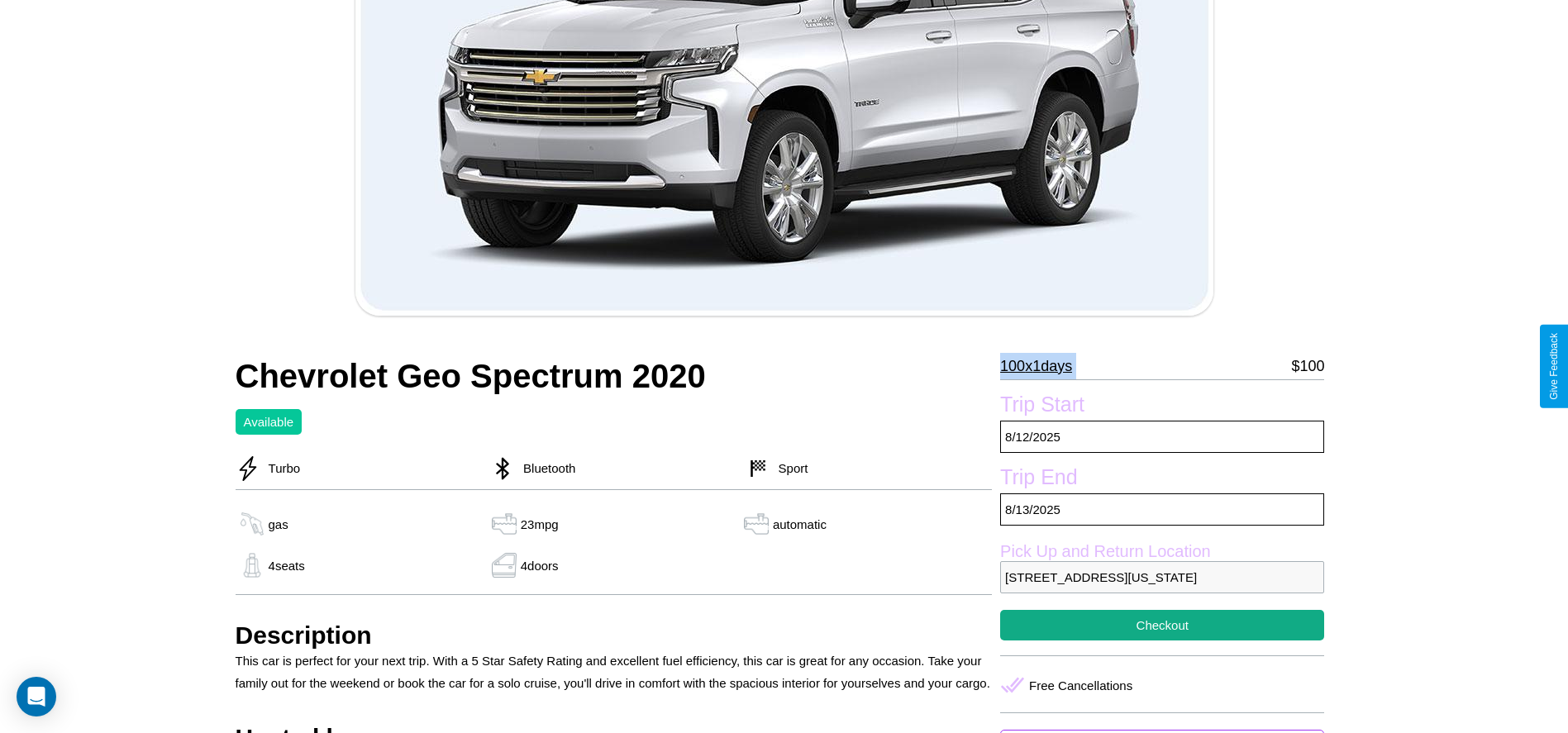
click at [1042, 366] on p "100 x 1 days" at bounding box center [1035, 366] width 72 height 26
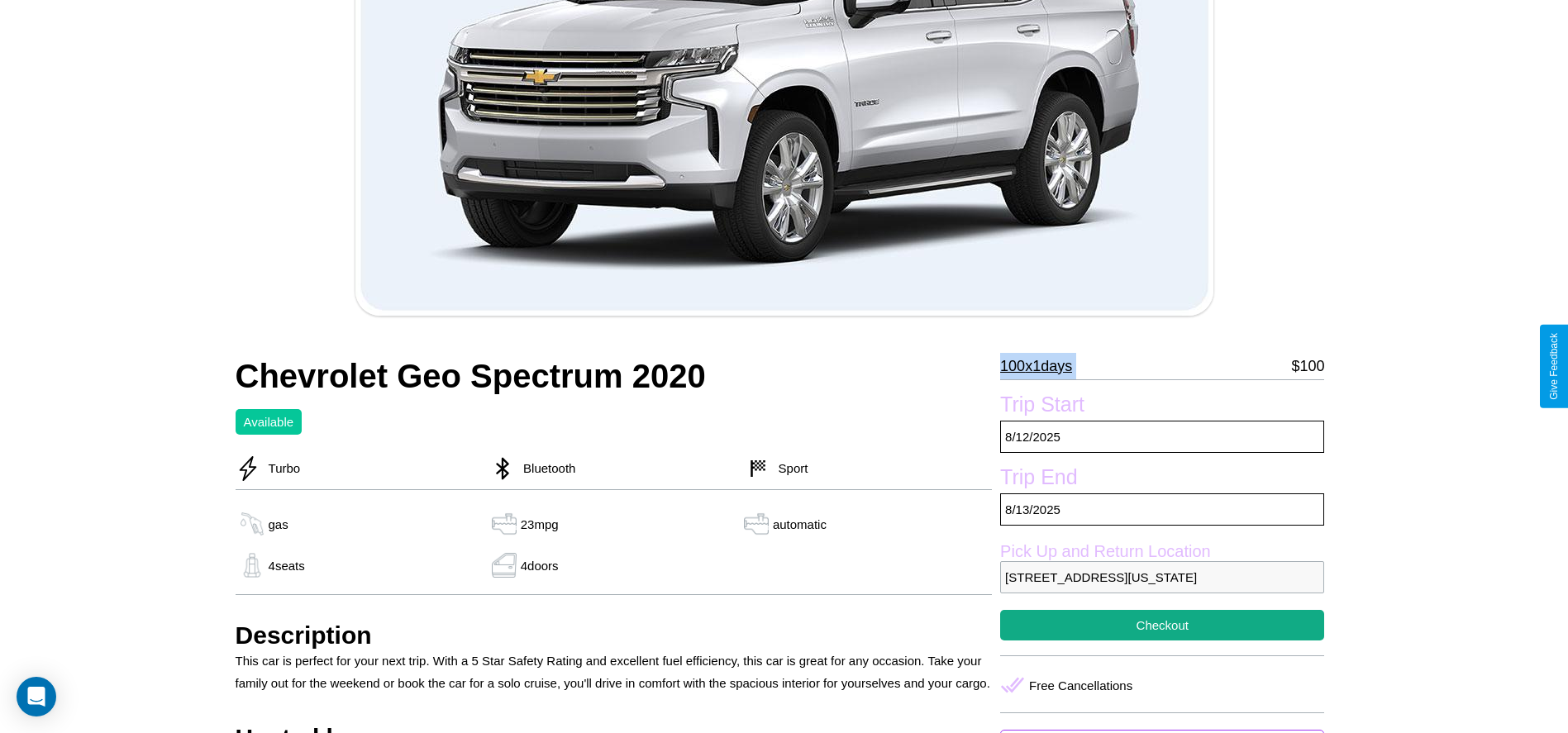
click at [1042, 366] on p "100 x 1 days" at bounding box center [1035, 366] width 72 height 26
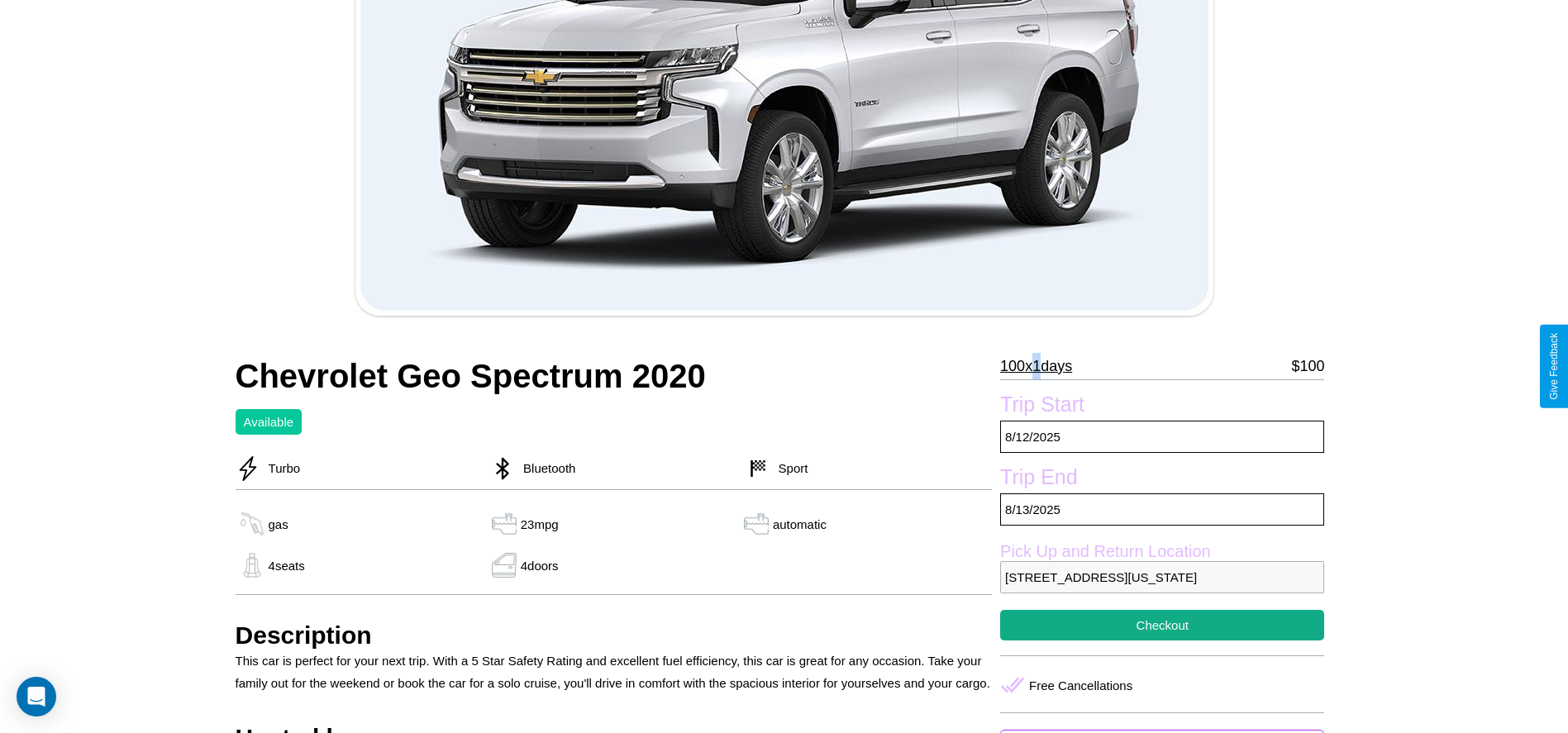
click at [1042, 366] on p "100 x 1 days" at bounding box center [1035, 366] width 72 height 26
